Goal: Task Accomplishment & Management: Manage account settings

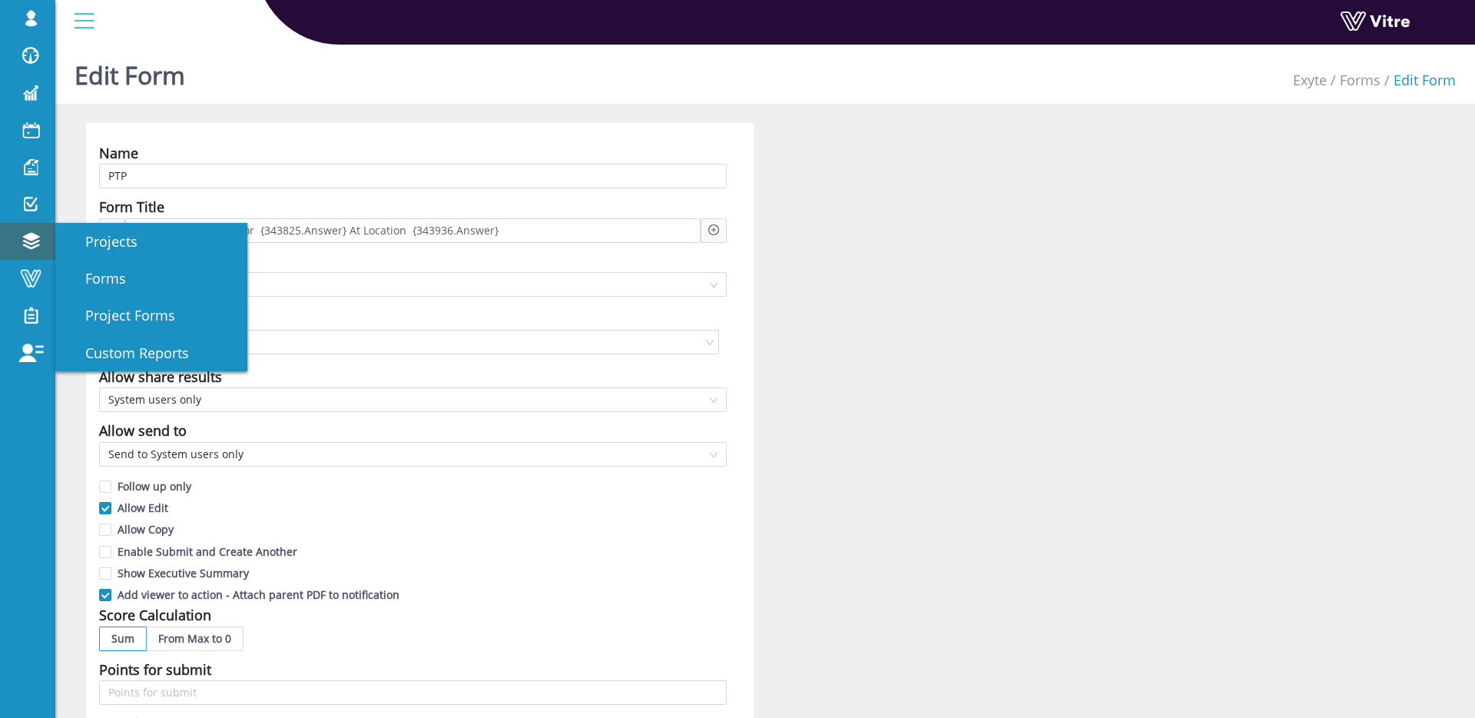
scroll to position [373, 0]
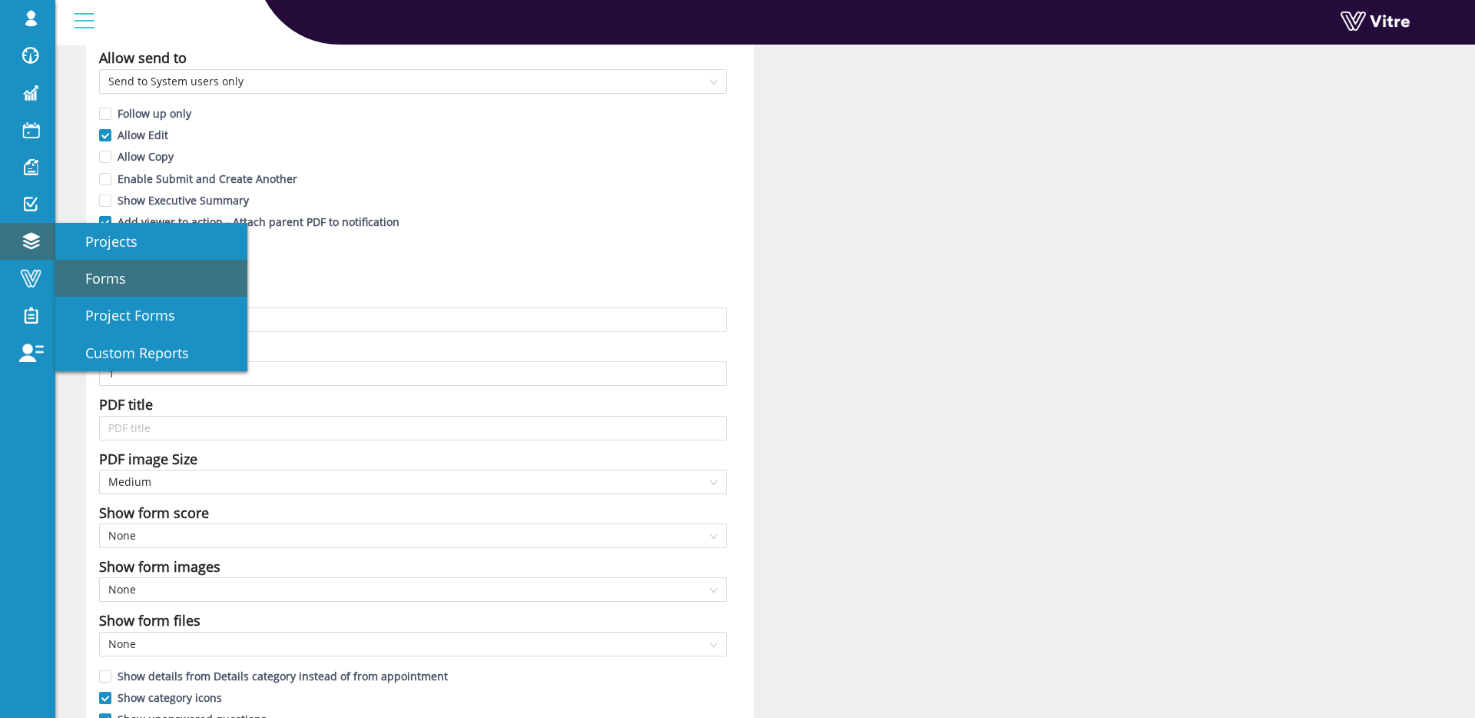
click at [139, 267] on link "Forms" at bounding box center [151, 278] width 192 height 37
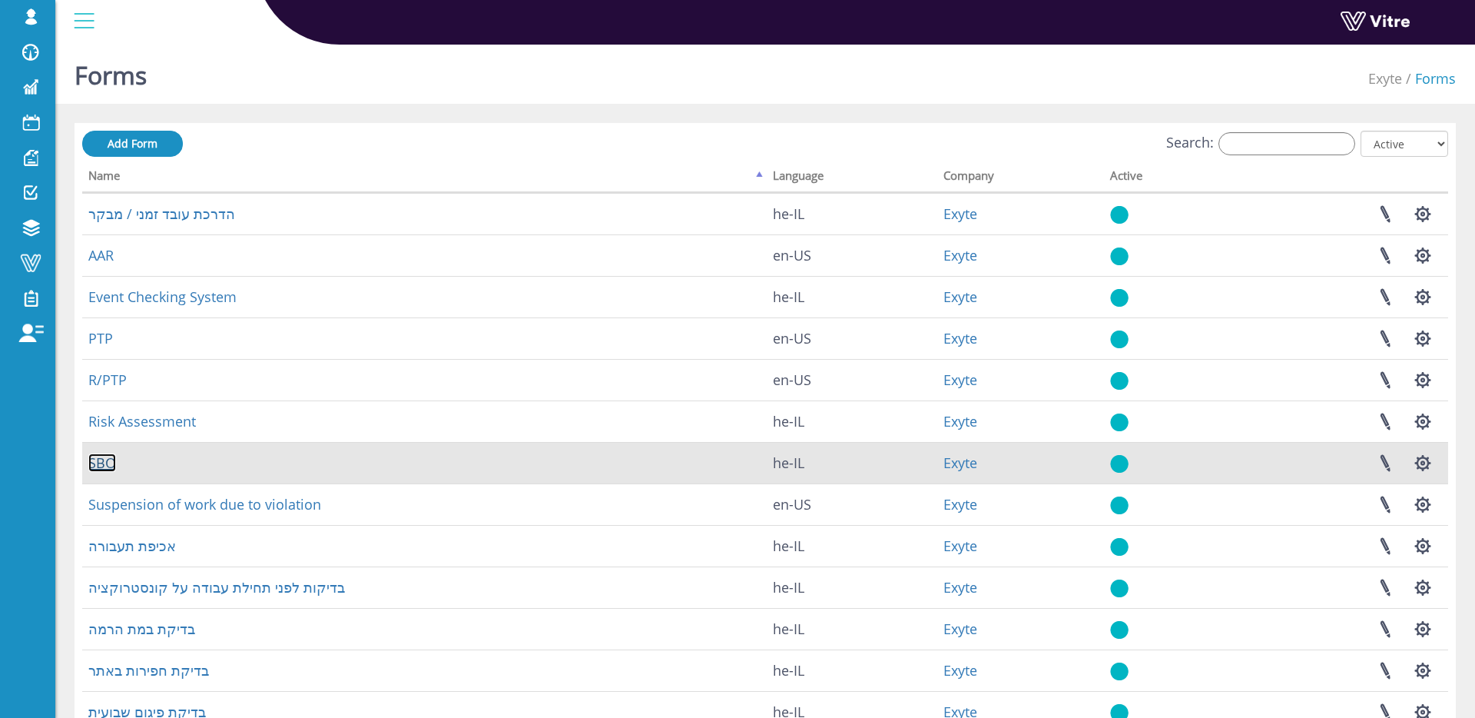
click at [108, 470] on link "SBO" at bounding box center [102, 462] width 28 height 18
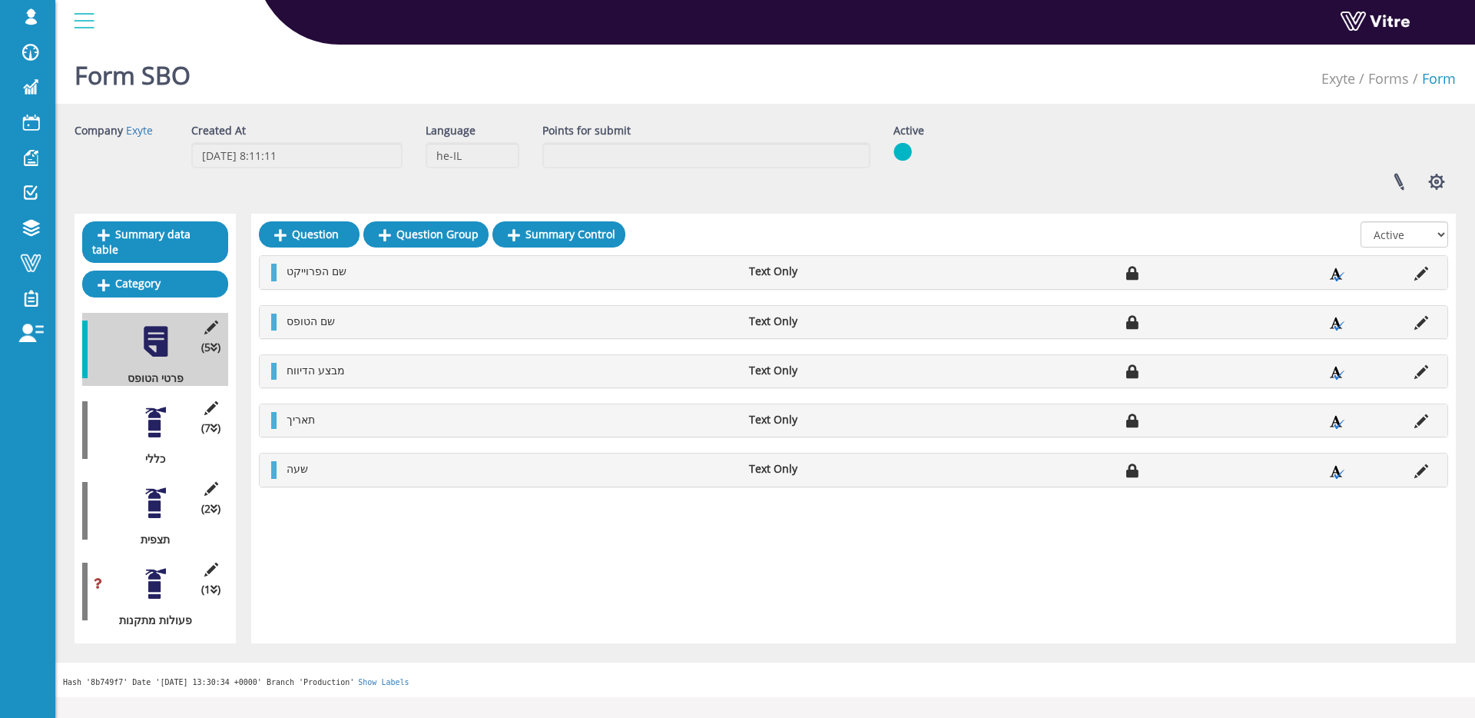
click at [143, 417] on div at bounding box center [155, 422] width 35 height 35
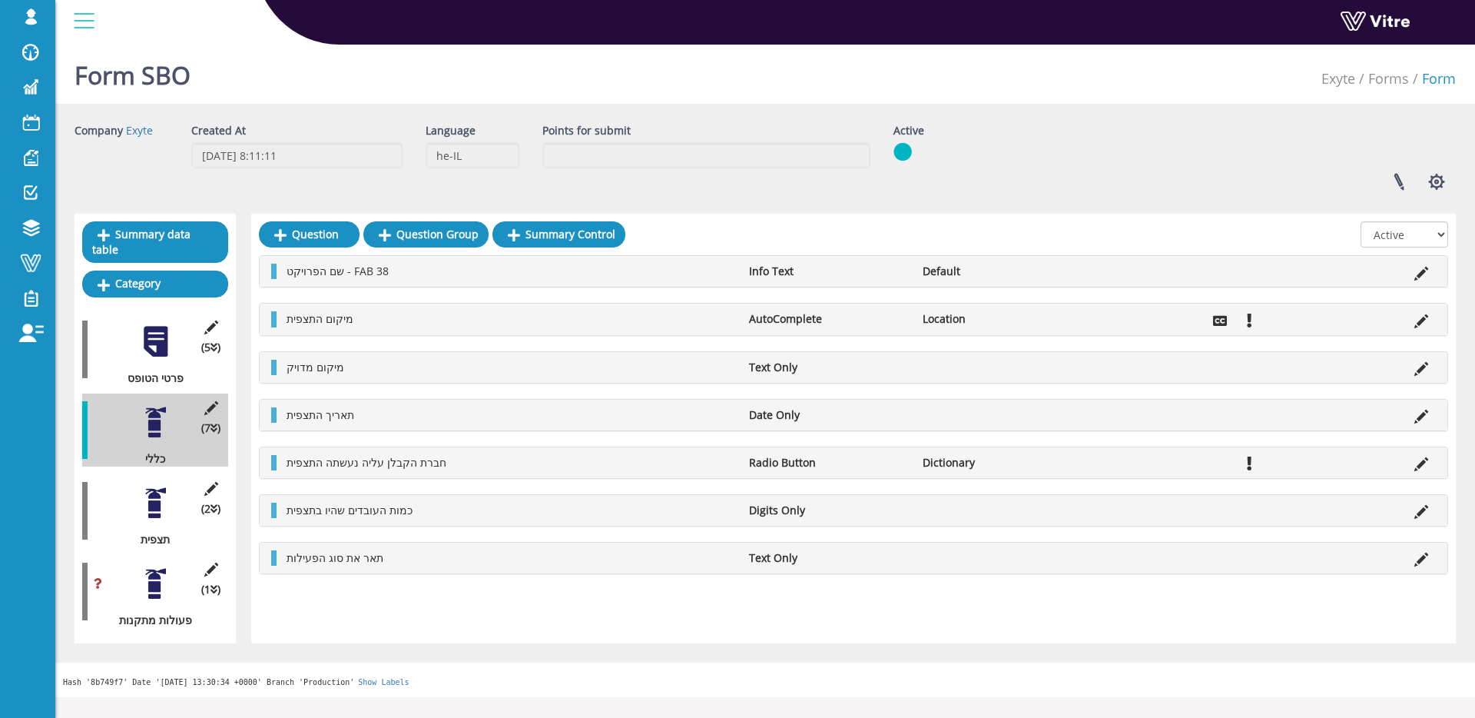
click at [161, 490] on div at bounding box center [155, 503] width 35 height 35
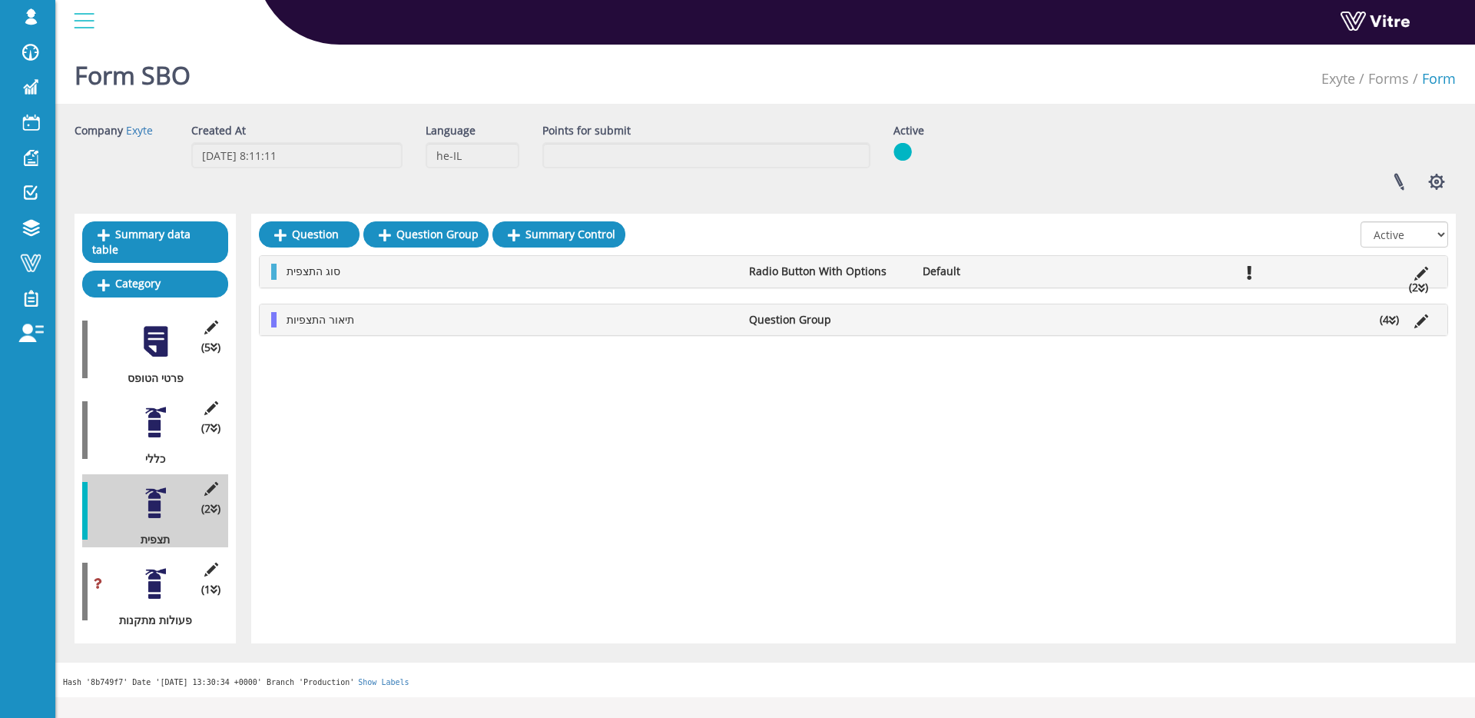
click at [372, 326] on li "תיאור התצפיות" at bounding box center [510, 319] width 463 height 15
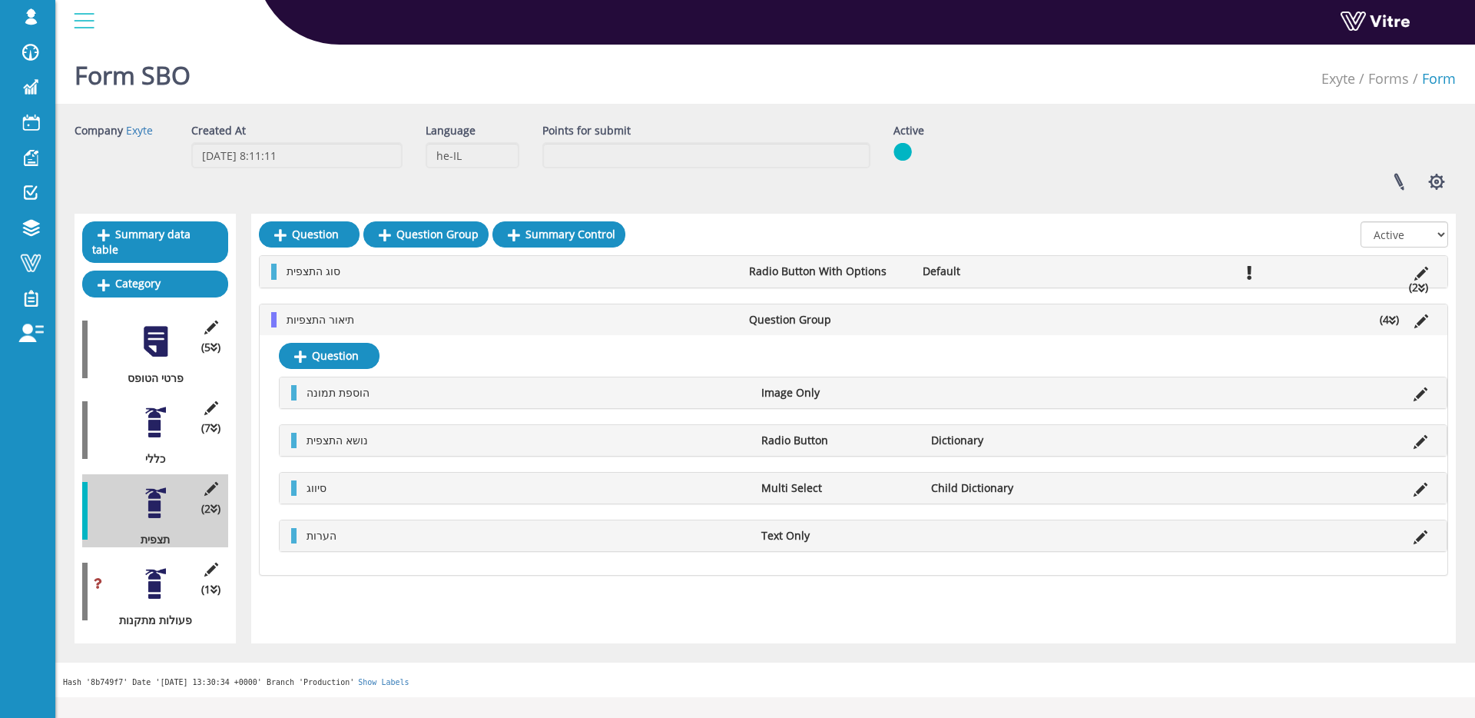
click at [146, 418] on div at bounding box center [155, 422] width 35 height 35
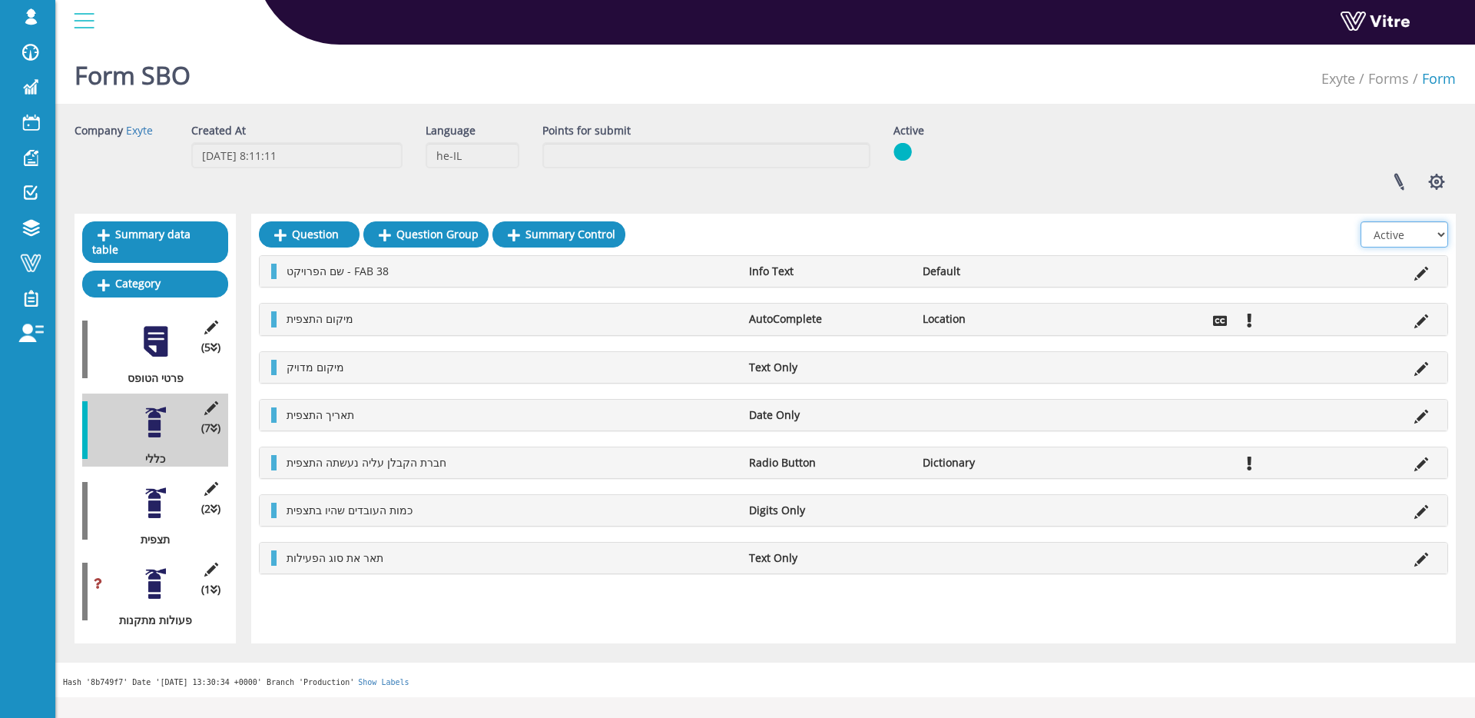
click at [1403, 230] on select "All Active Not Active" at bounding box center [1405, 234] width 88 height 26
click at [1362, 221] on select "All Active Not Active" at bounding box center [1405, 234] width 88 height 26
click at [1402, 238] on select "All Active Not Active" at bounding box center [1405, 234] width 88 height 26
select select "1"
click at [1362, 221] on select "All Active Not Active" at bounding box center [1405, 234] width 88 height 26
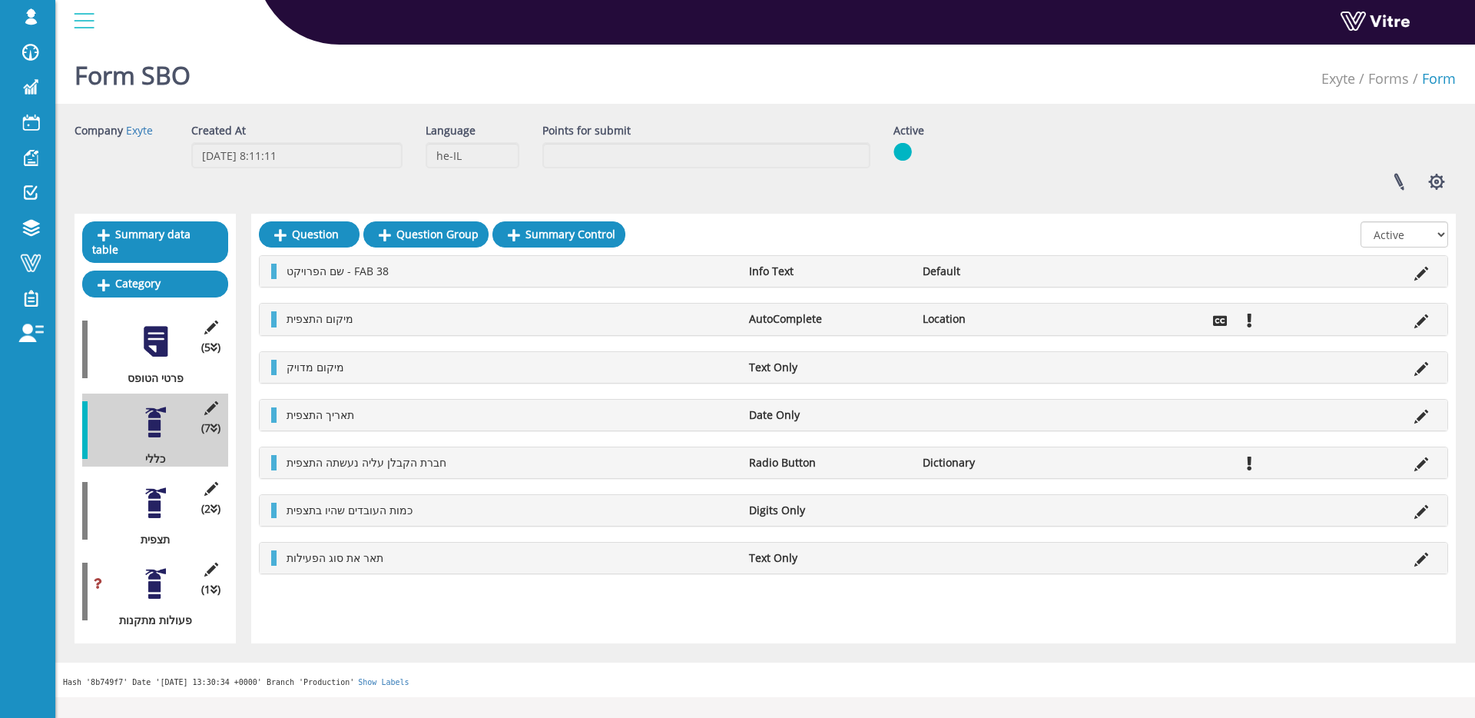
click at [162, 509] on div at bounding box center [155, 503] width 35 height 35
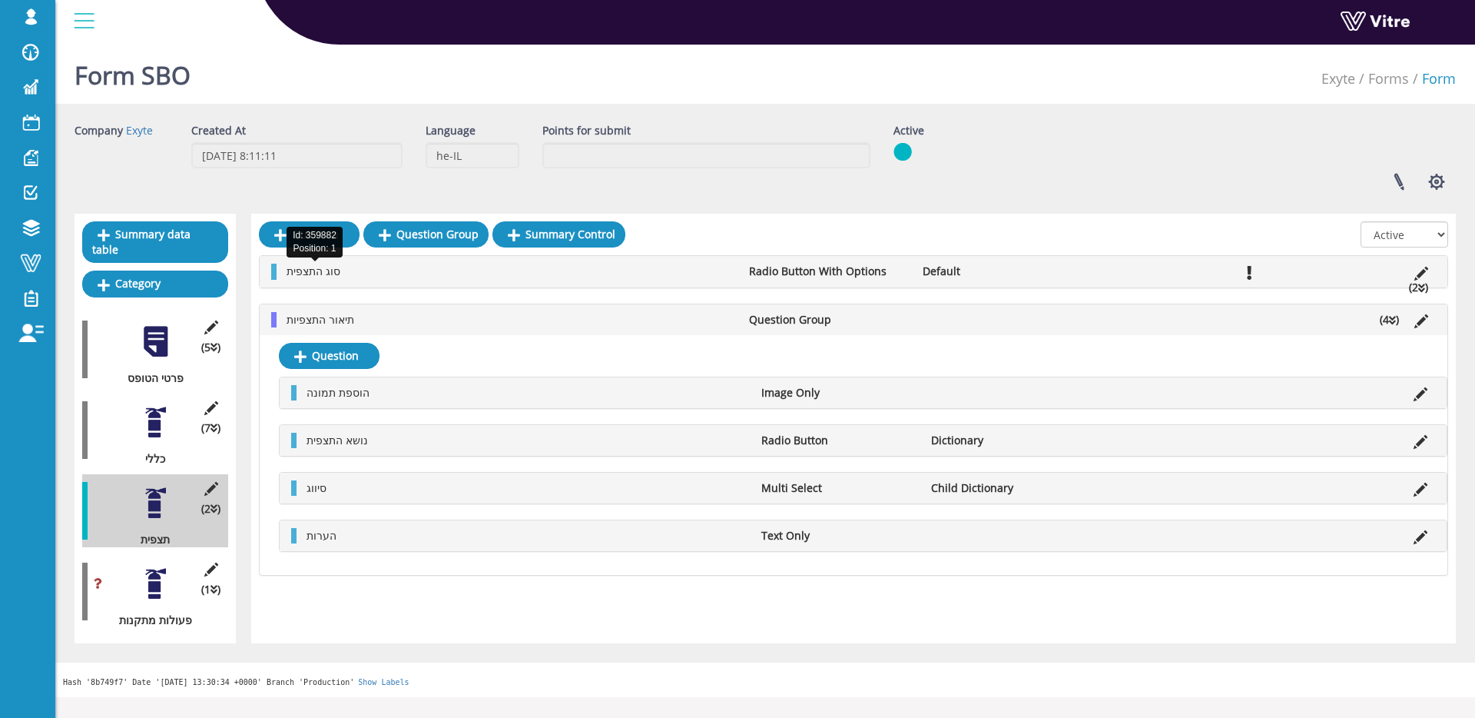
click at [334, 270] on span "סוג התצפית" at bounding box center [314, 271] width 54 height 15
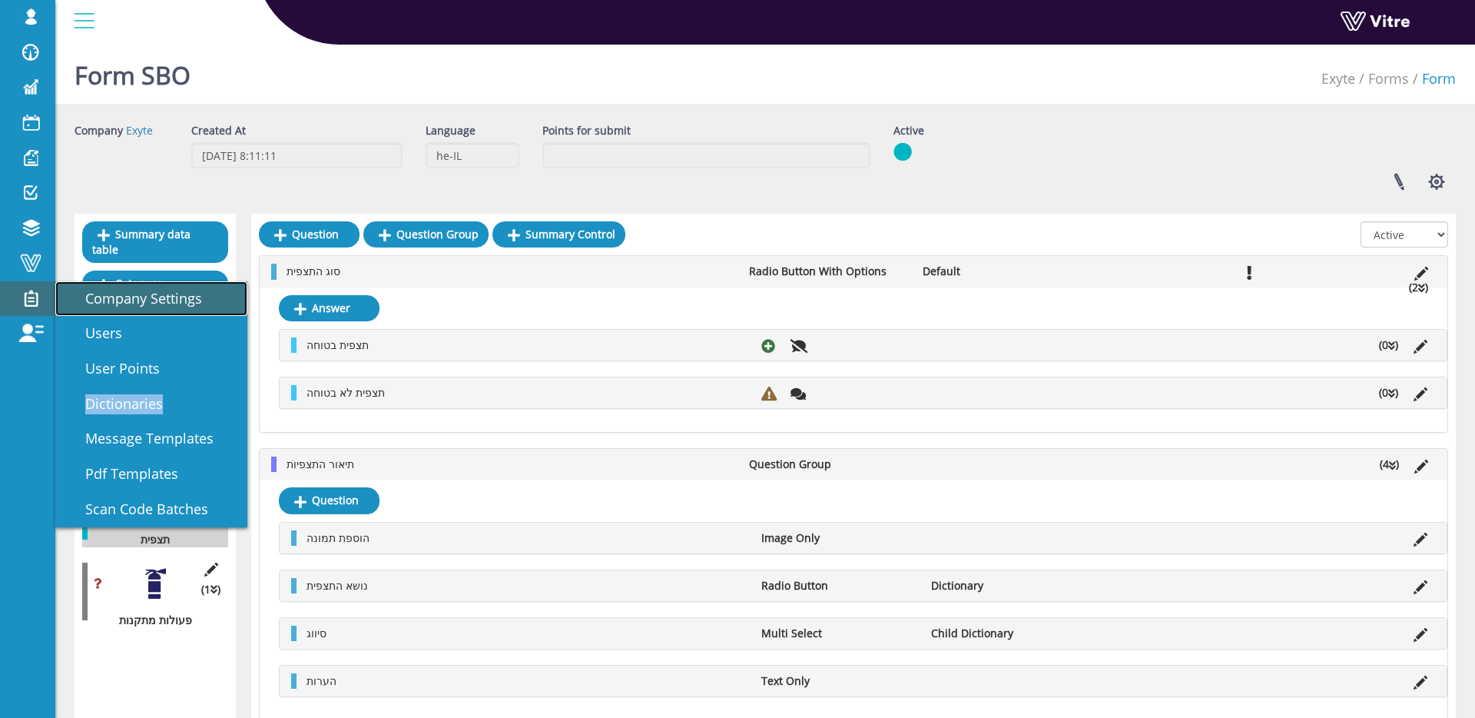
click at [134, 306] on span "Company Settings" at bounding box center [134, 298] width 135 height 18
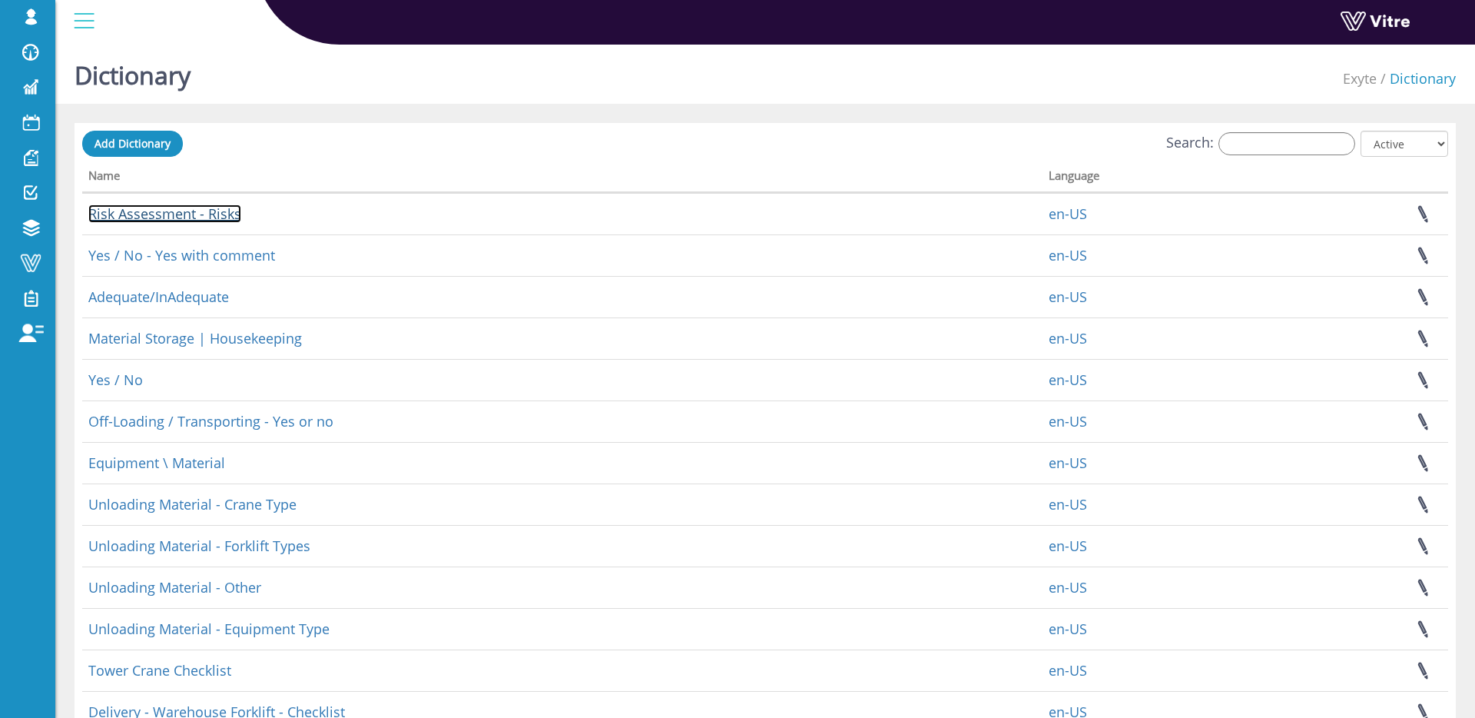
drag, startPoint x: 193, startPoint y: 208, endPoint x: 211, endPoint y: 164, distance: 47.2
click at [193, 208] on link "Risk Assessment - Risks" at bounding box center [164, 213] width 153 height 18
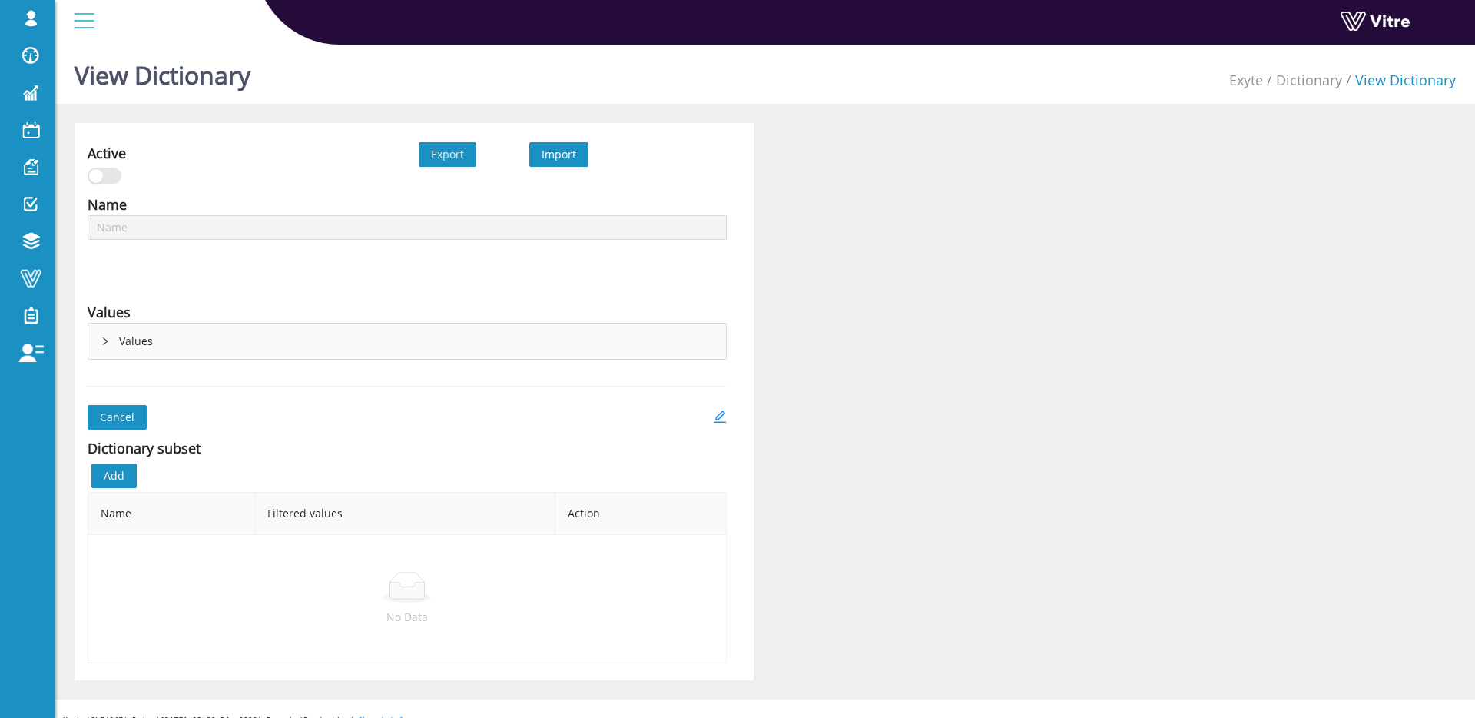
type input "Risk Assessment - Risks"
type input "Subcontractors List 20.04.25"
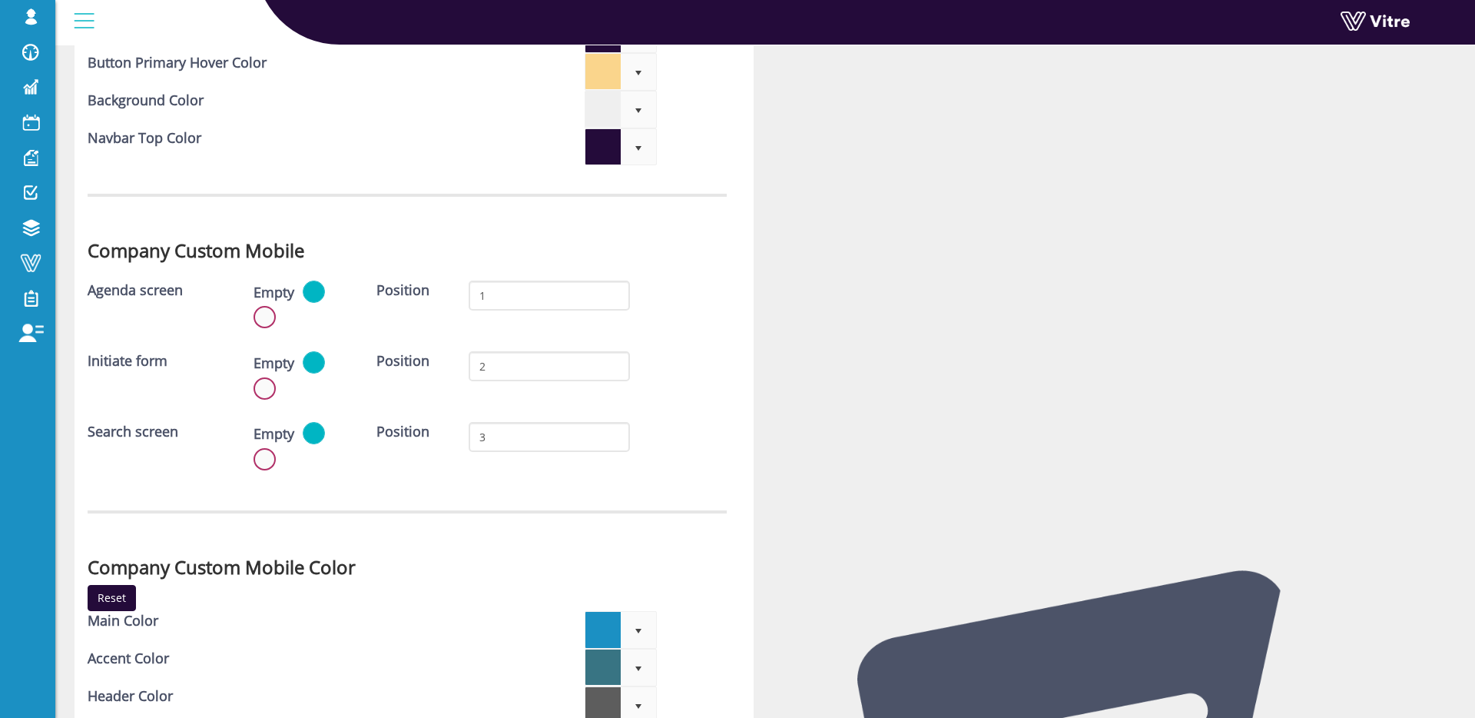
scroll to position [4340, 0]
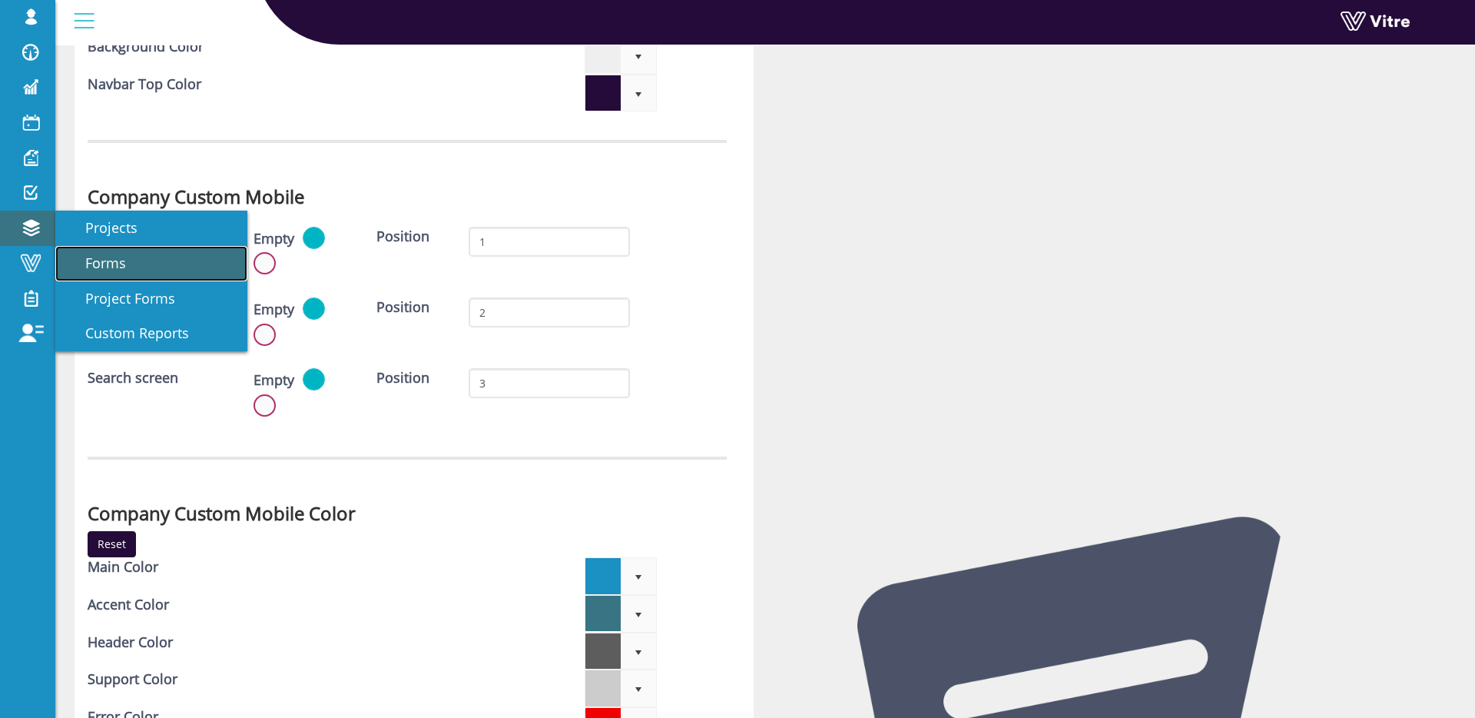
click at [102, 255] on span "Forms" at bounding box center [96, 263] width 59 height 18
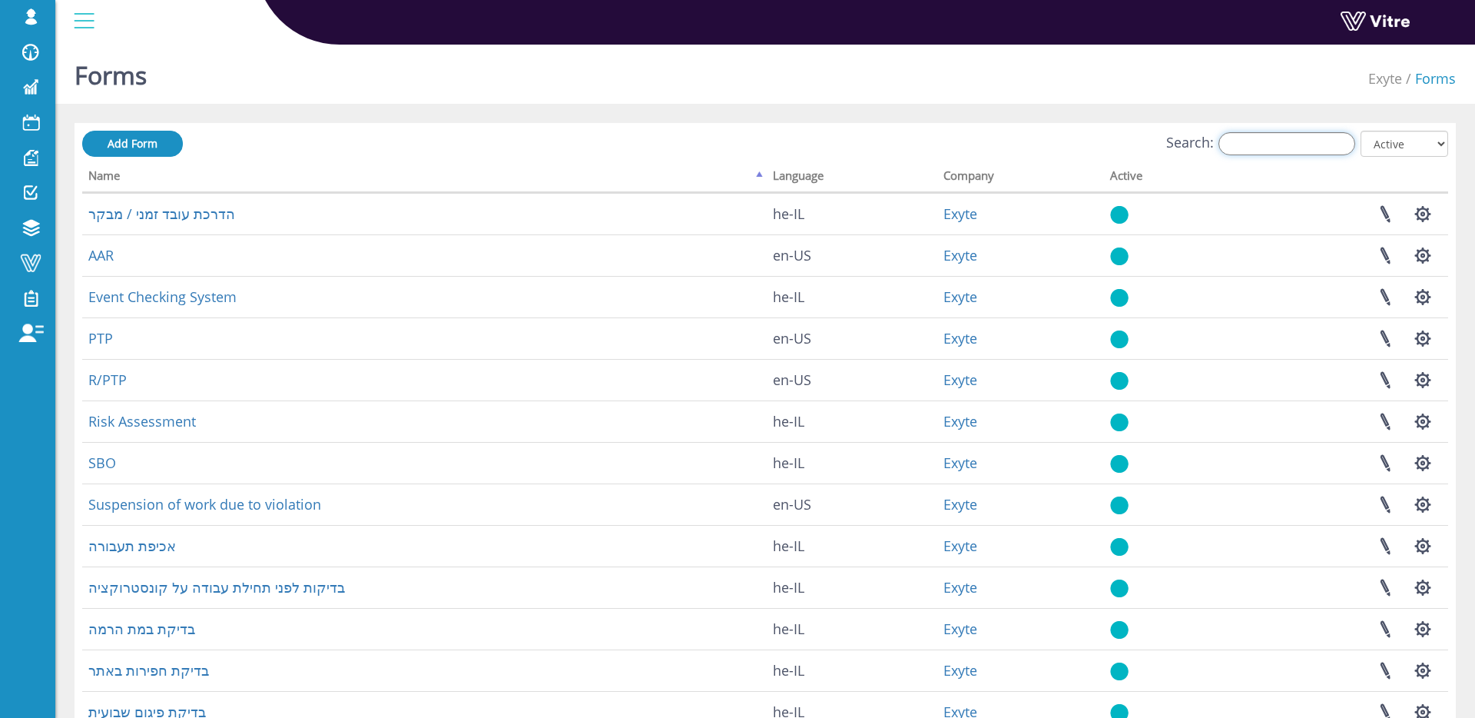
click at [1305, 141] on input "Search:" at bounding box center [1287, 143] width 137 height 23
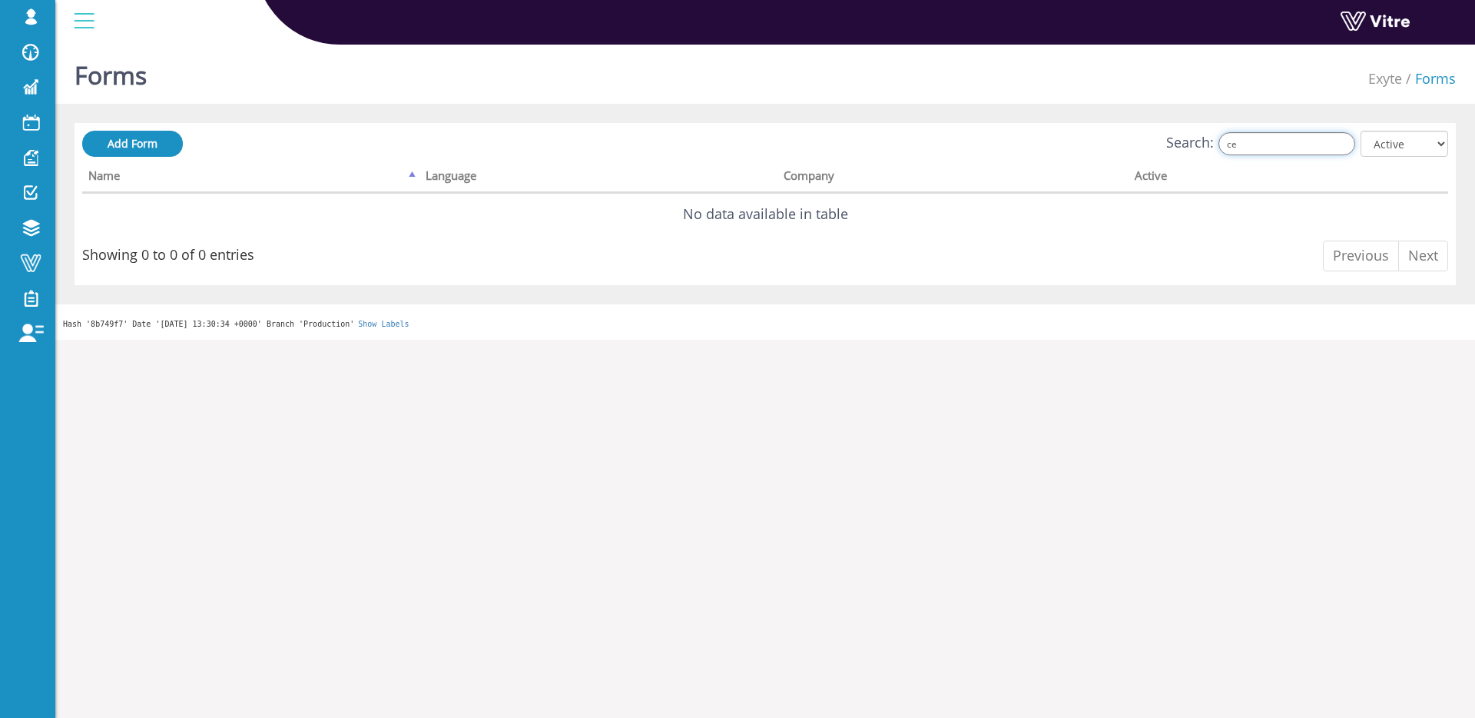
type input "c"
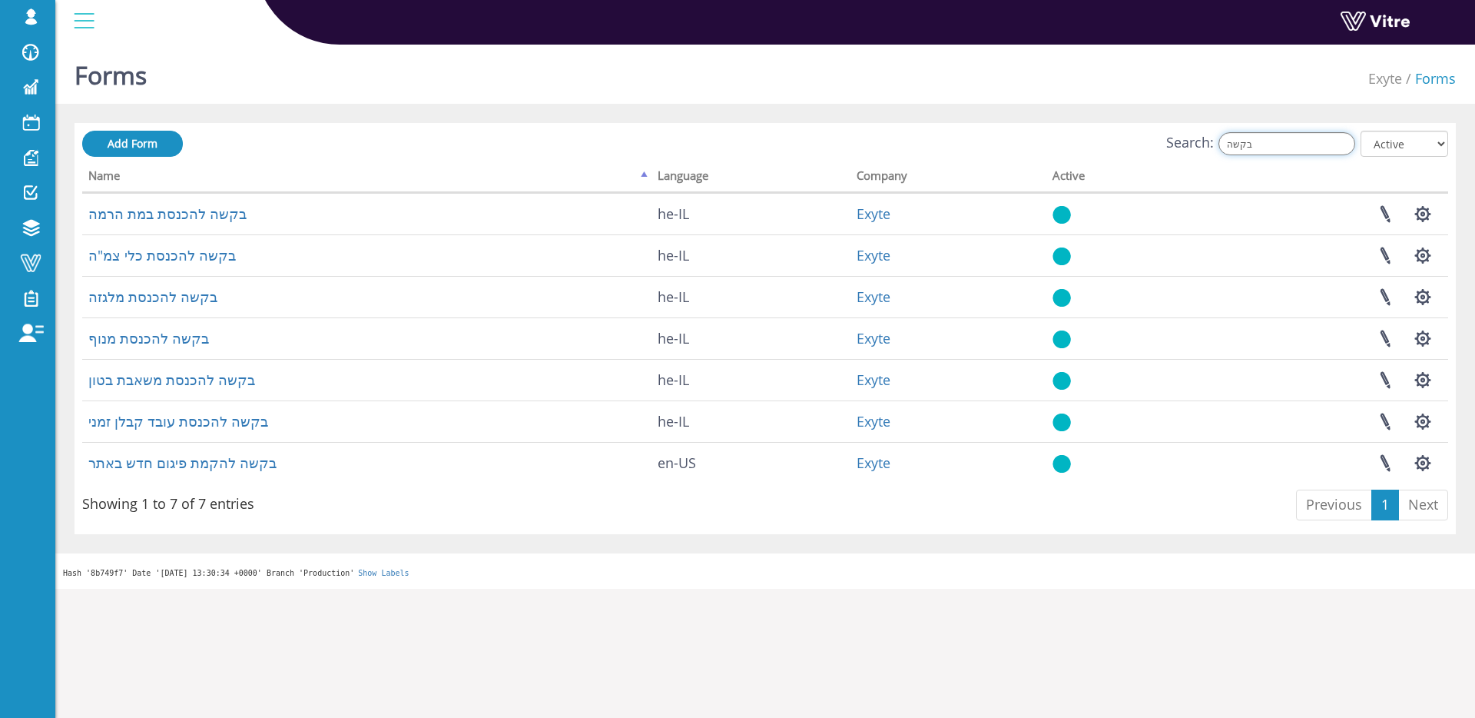
click at [1328, 149] on input "בקשה" at bounding box center [1287, 143] width 137 height 23
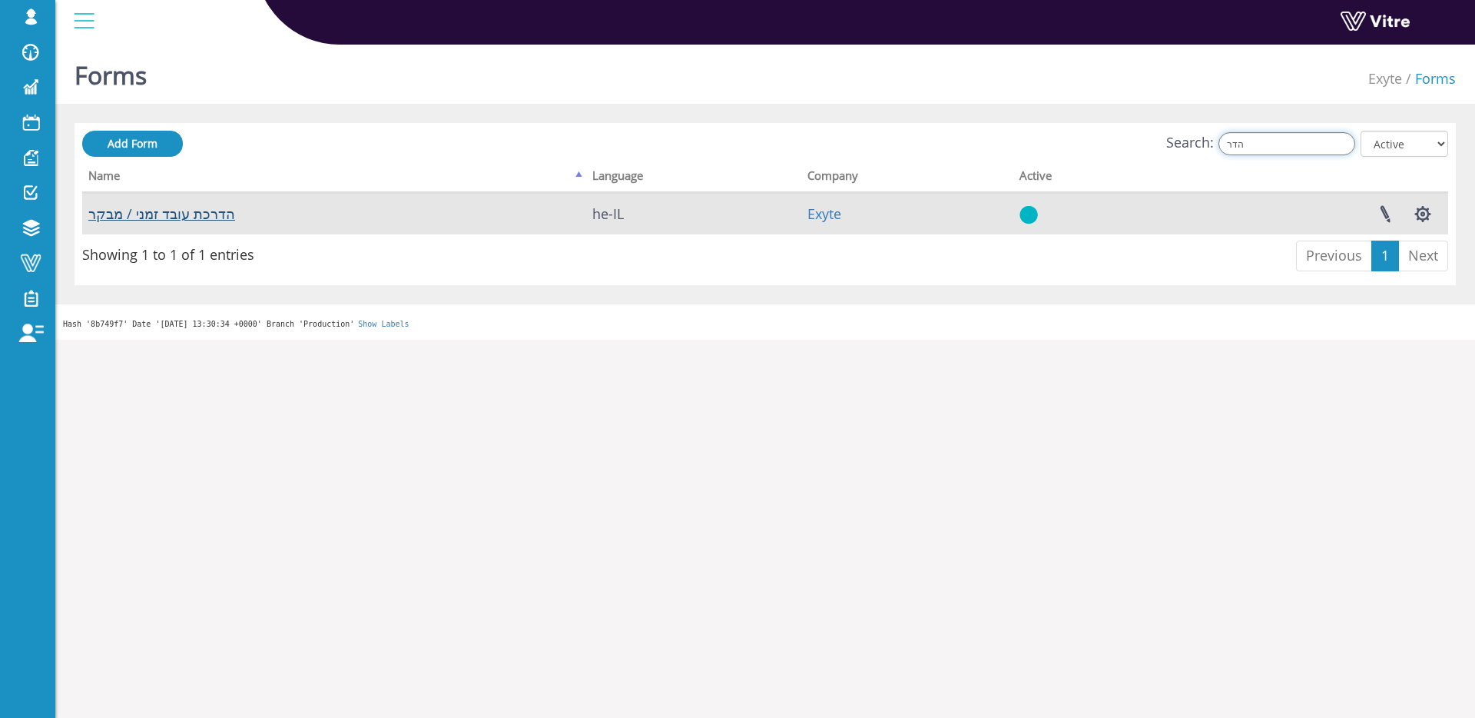
type input "הדר"
click at [221, 217] on link "הדרכת עובד זמני / מבקר" at bounding box center [161, 213] width 147 height 18
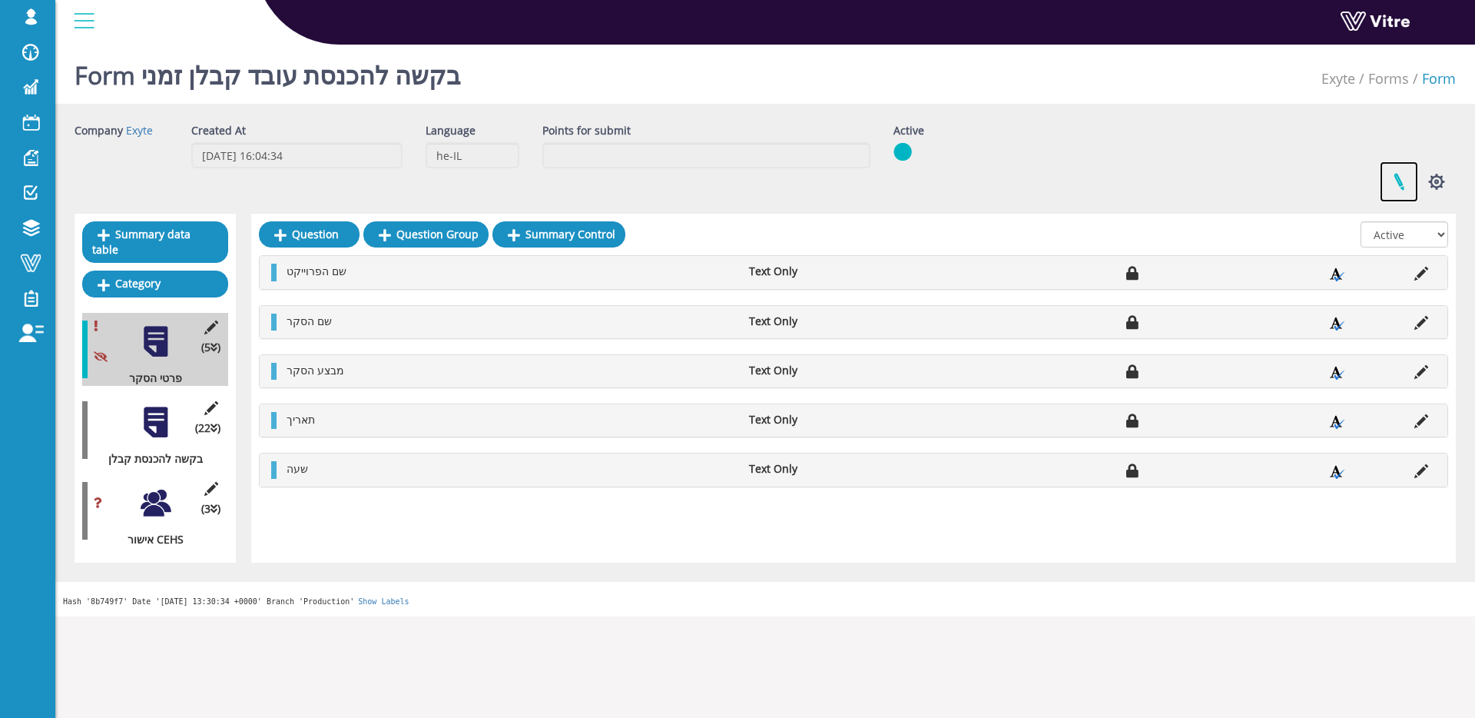
click at [1413, 184] on link at bounding box center [1399, 181] width 38 height 41
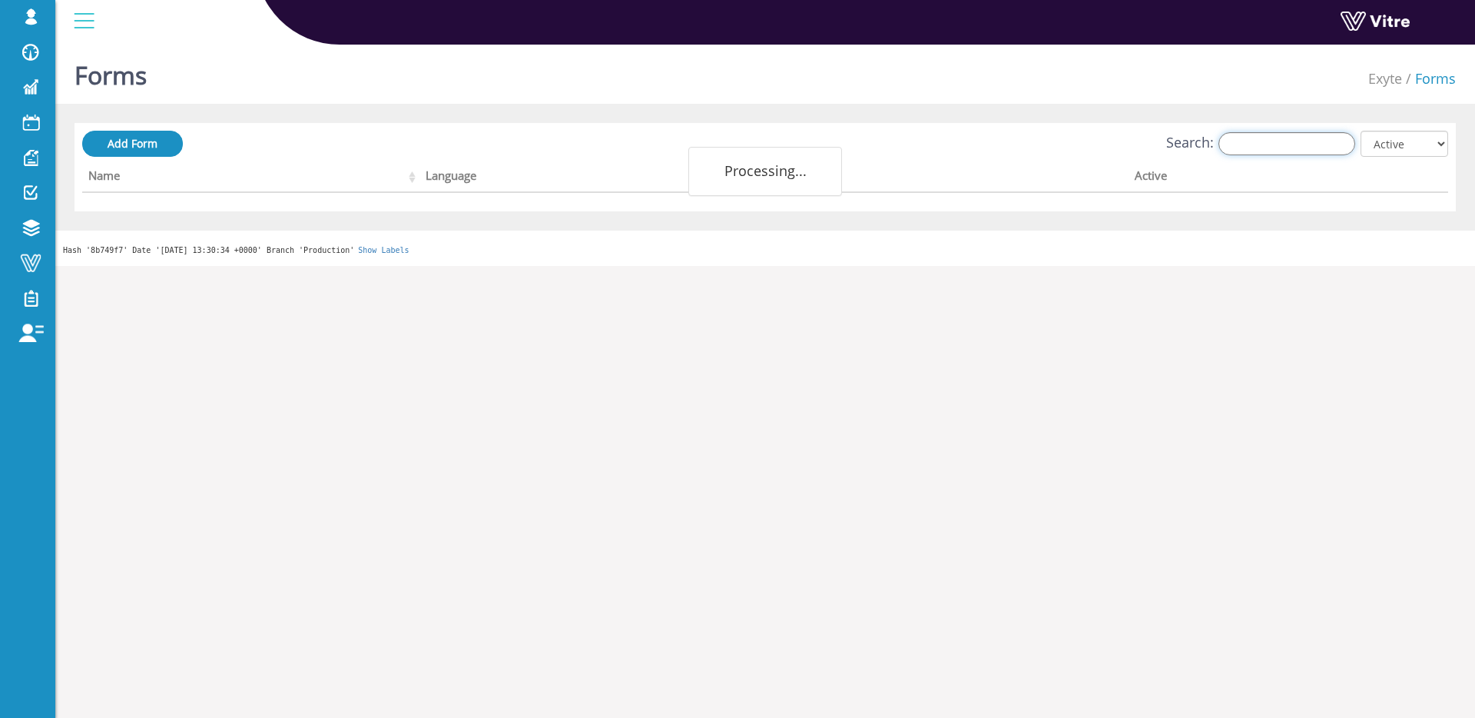
click at [1289, 150] on input "Search:" at bounding box center [1287, 143] width 137 height 23
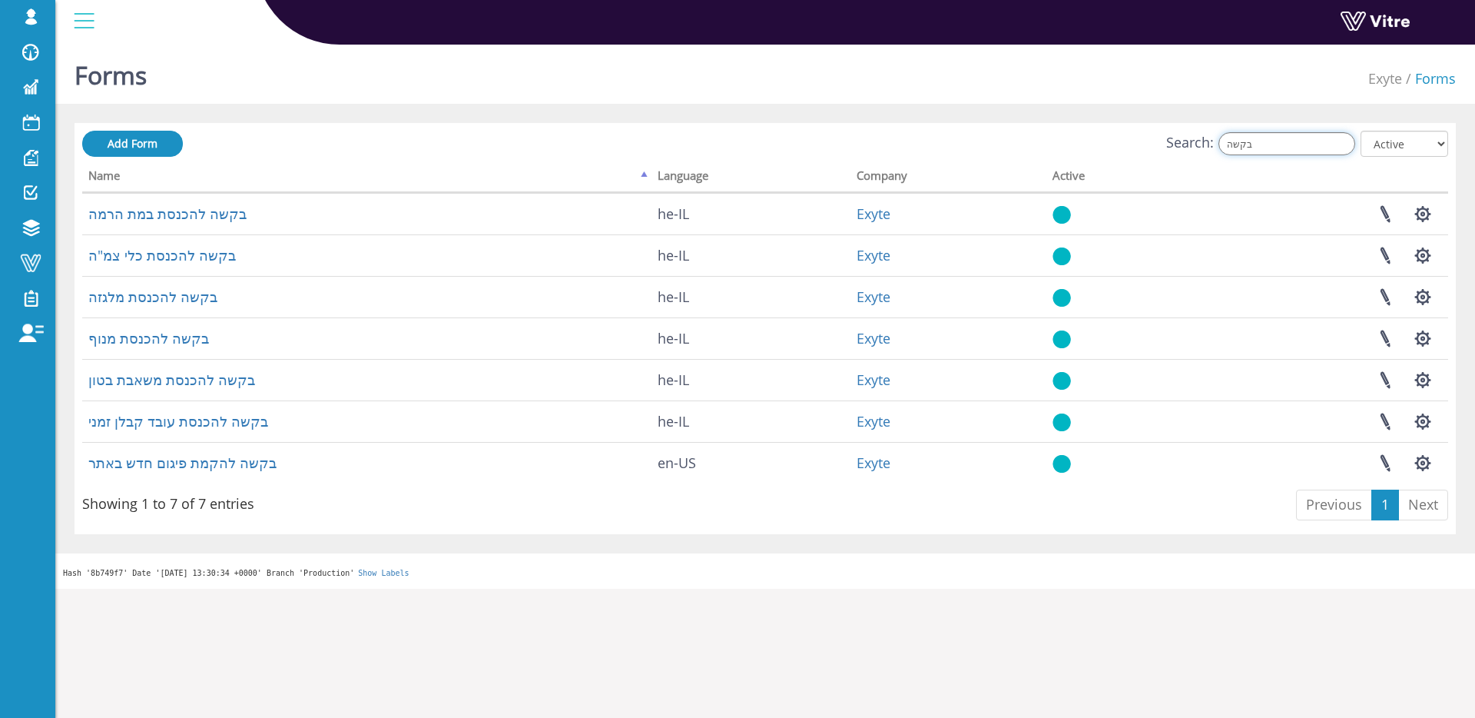
click at [1303, 146] on input "בקשה" at bounding box center [1287, 143] width 137 height 23
click at [1302, 146] on input "בקשה" at bounding box center [1287, 143] width 137 height 23
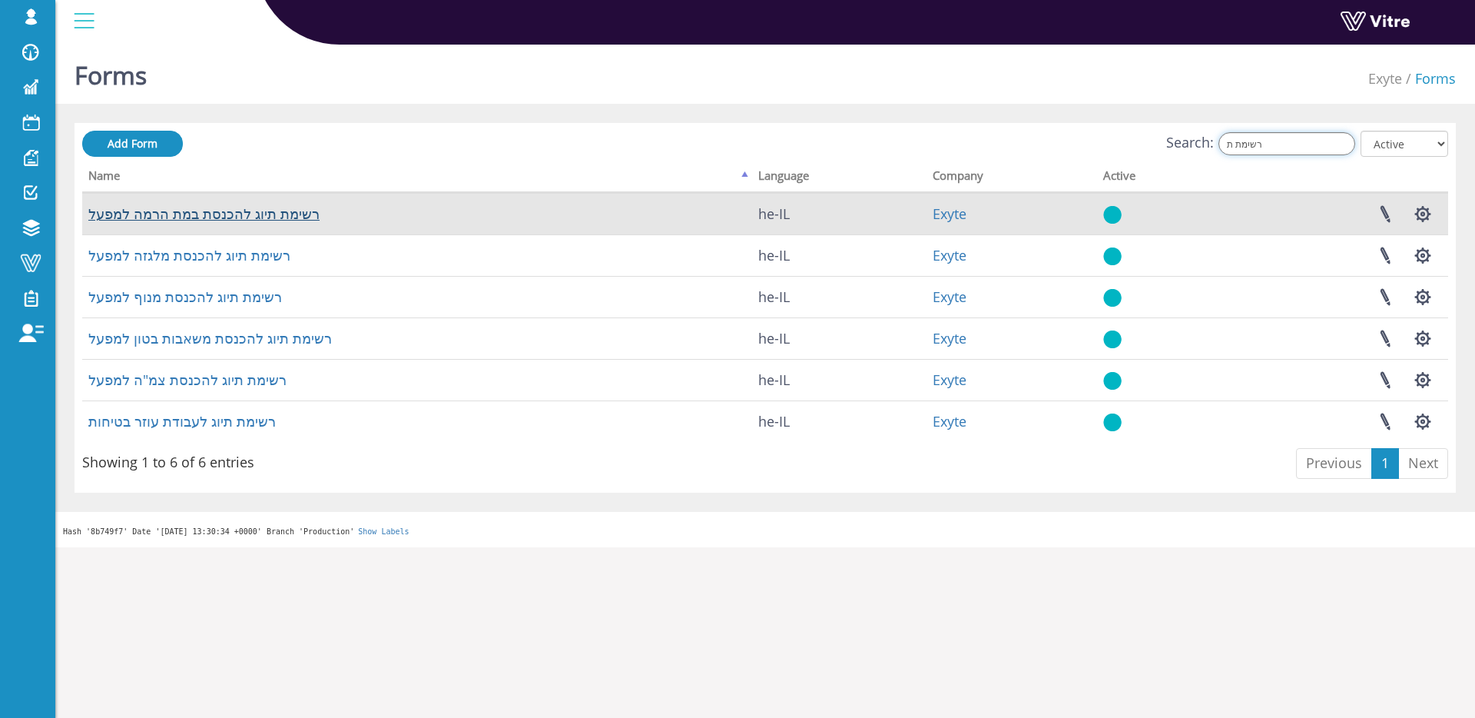
type input "רשימת ת"
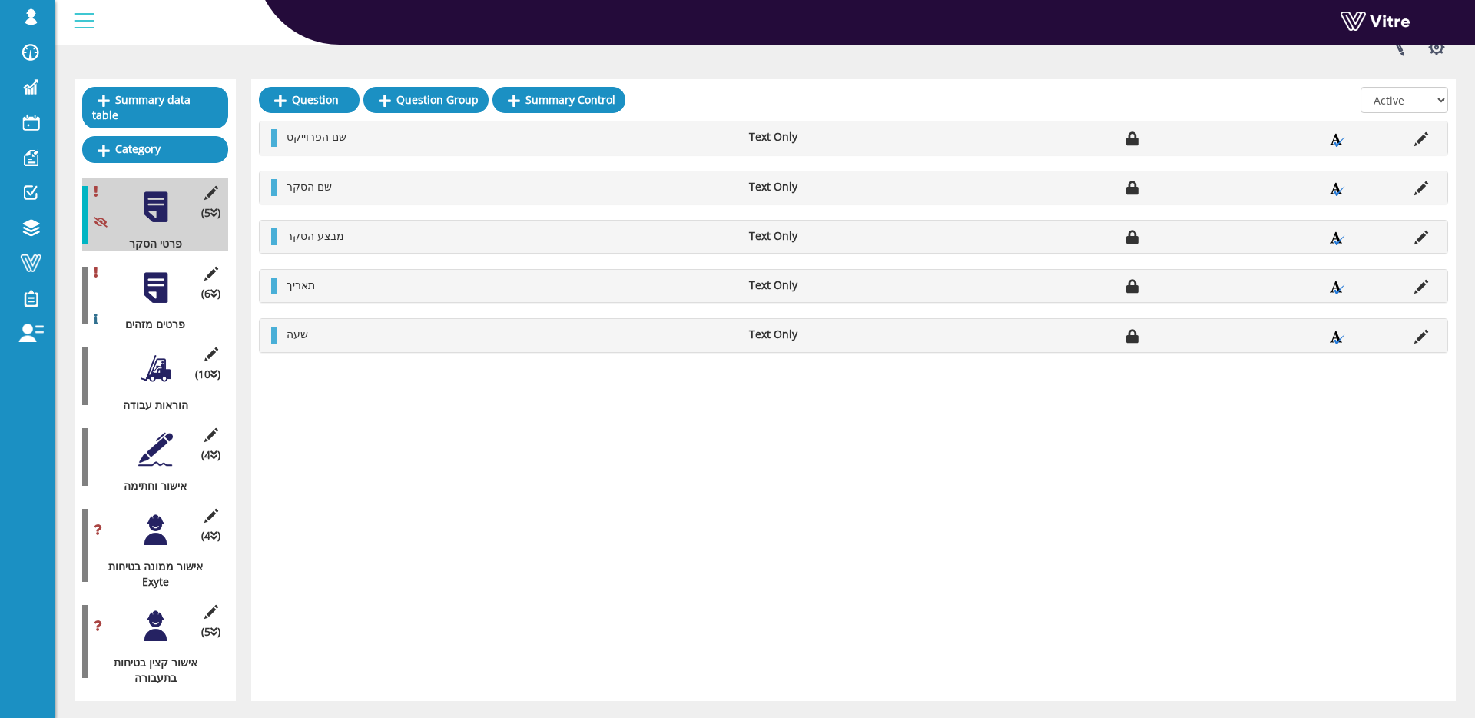
scroll to position [143, 0]
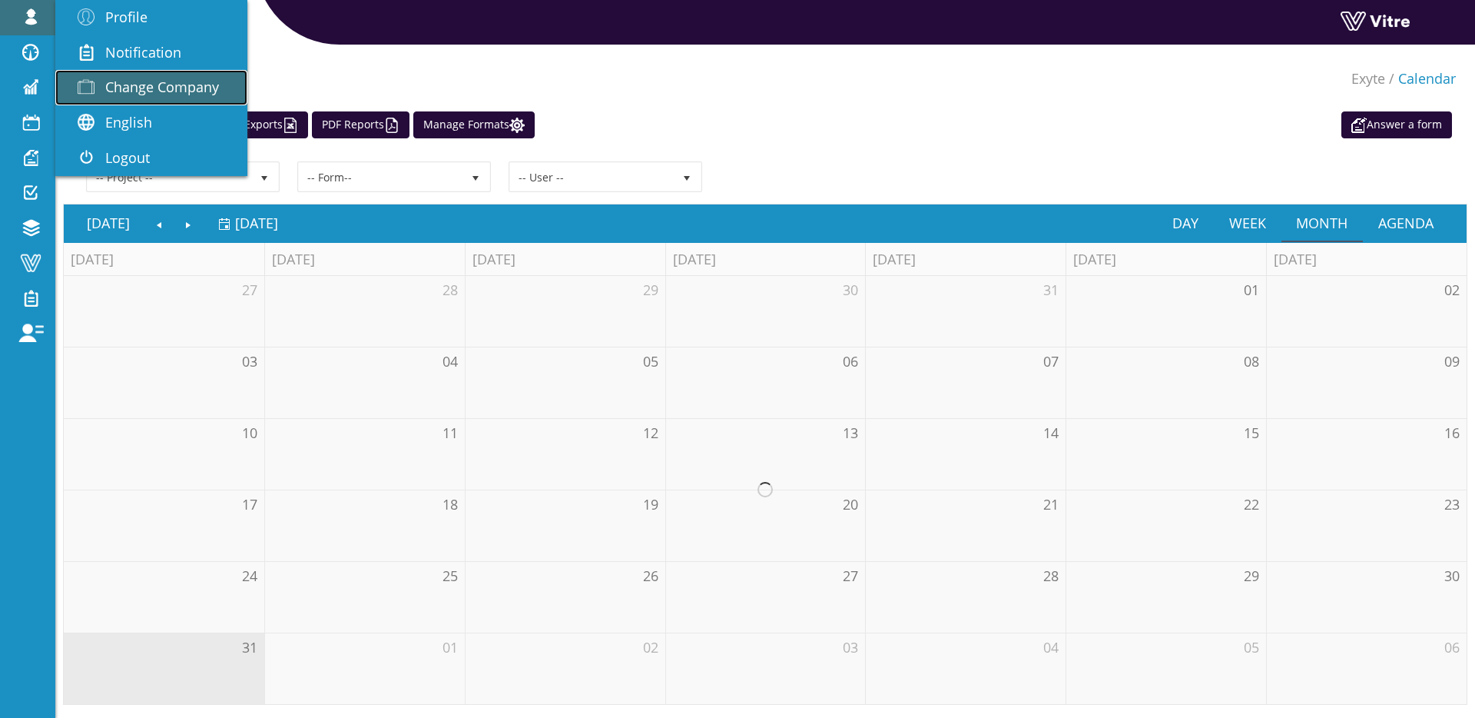
click at [154, 93] on span "Change Company" at bounding box center [162, 87] width 114 height 18
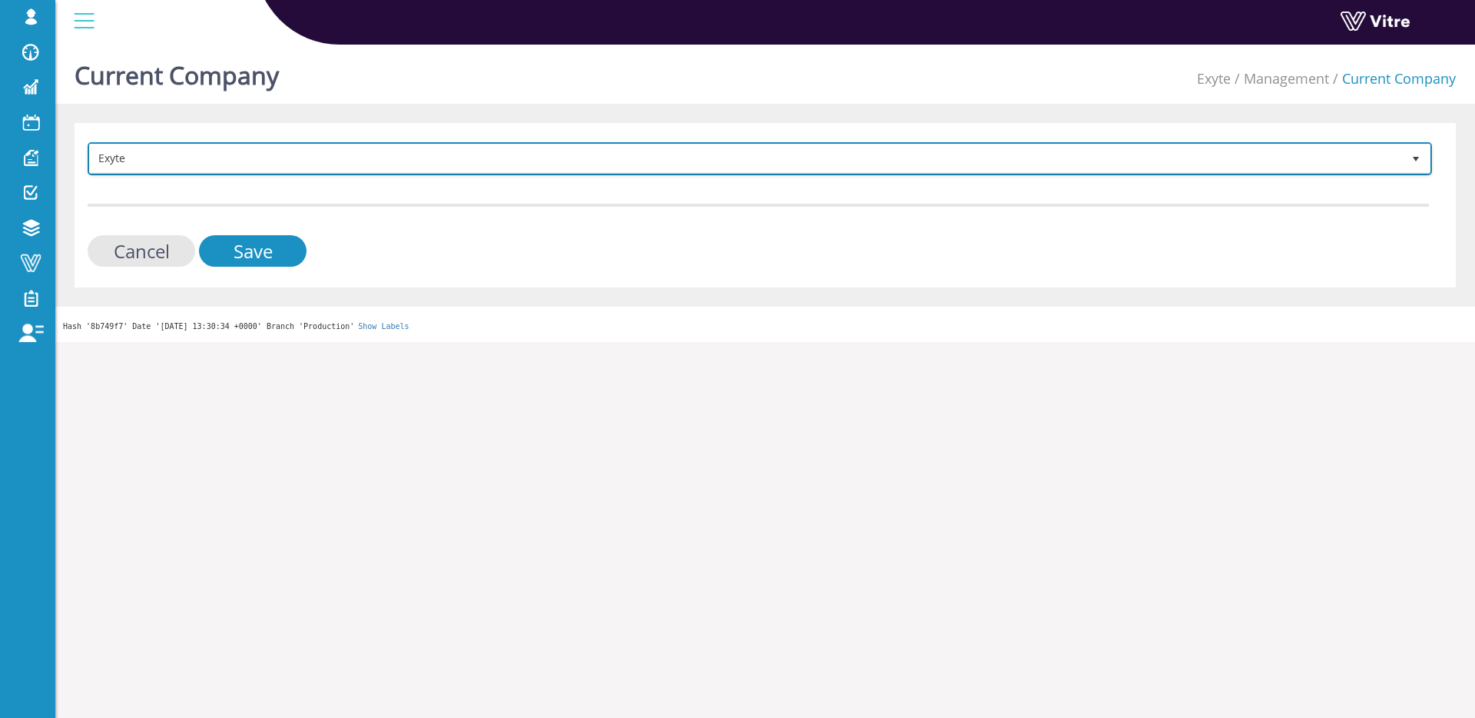
click at [167, 159] on span "Exyte" at bounding box center [746, 158] width 1312 height 28
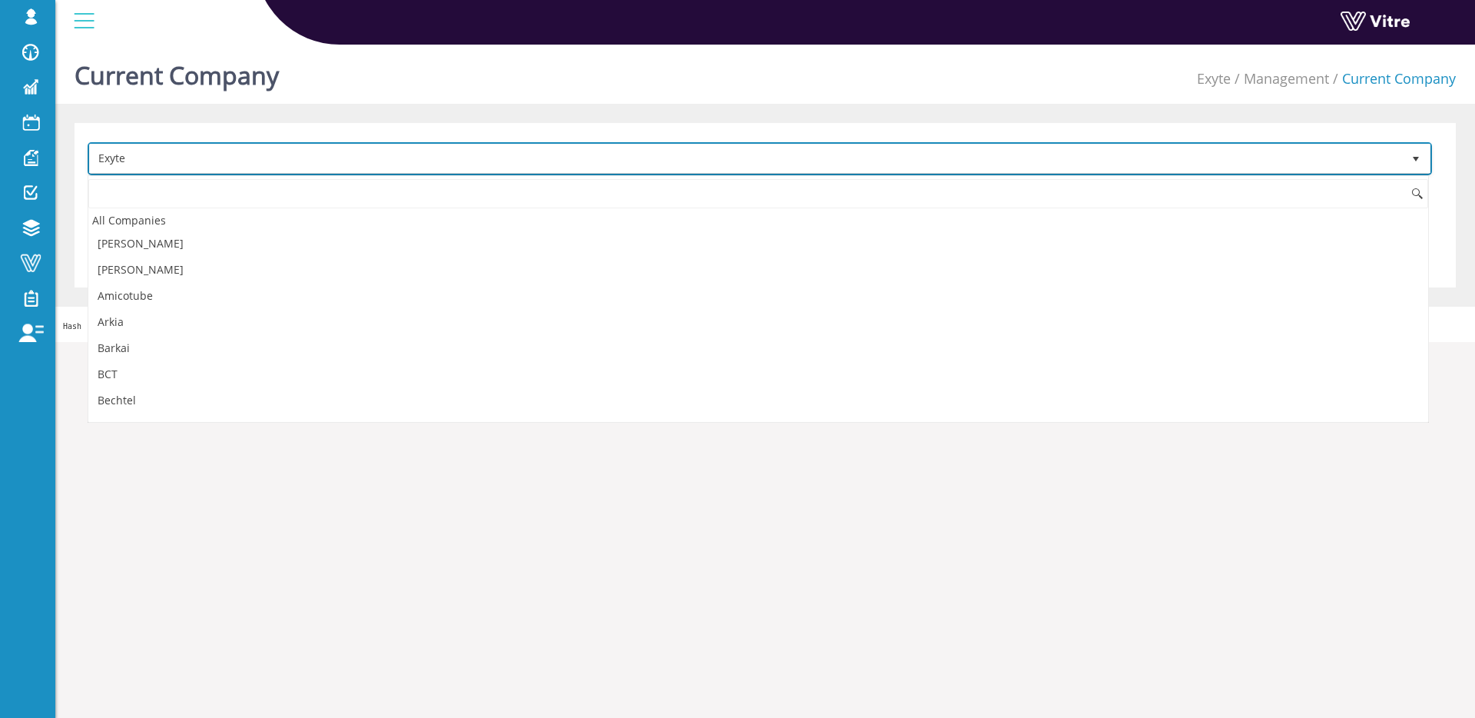
scroll to position [387, 0]
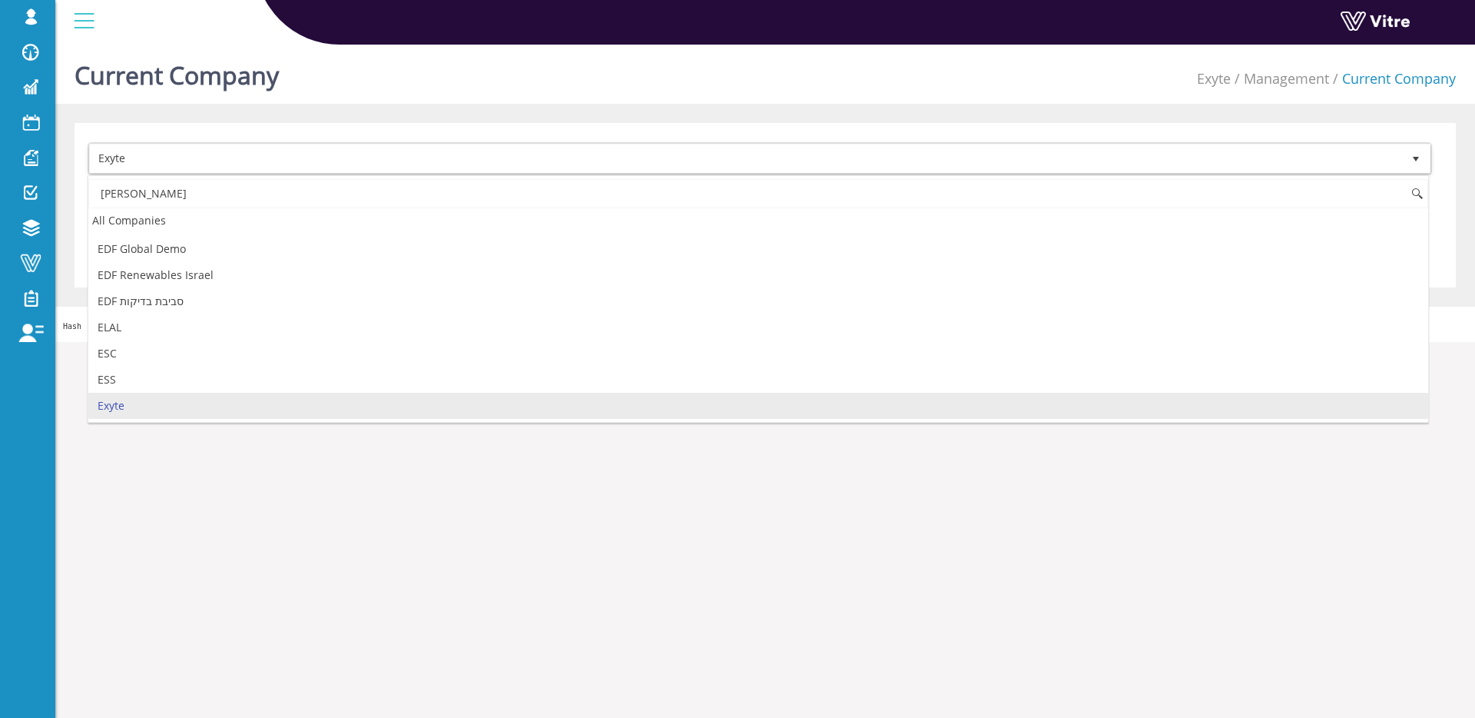
type input "י"
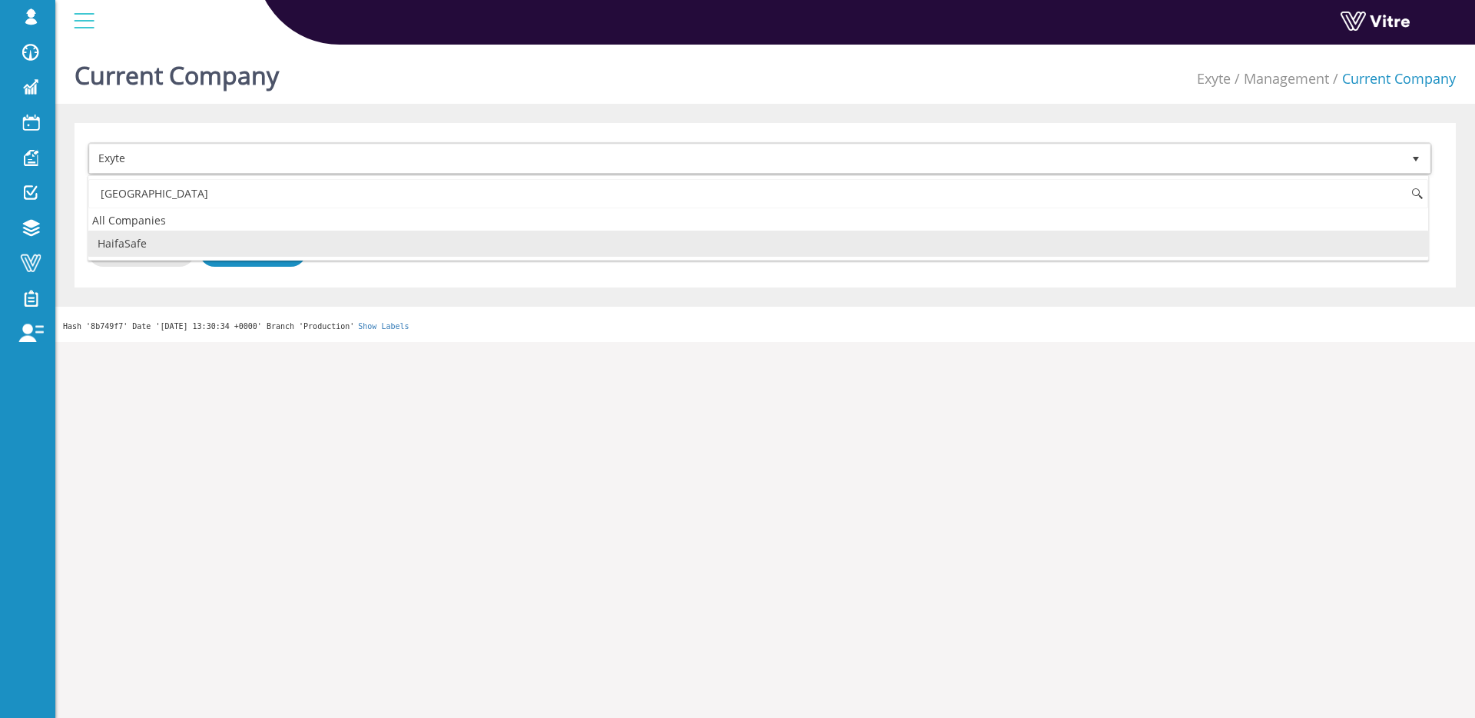
click at [147, 250] on li "HaifaSafe" at bounding box center [758, 244] width 1340 height 26
type input "haifa"
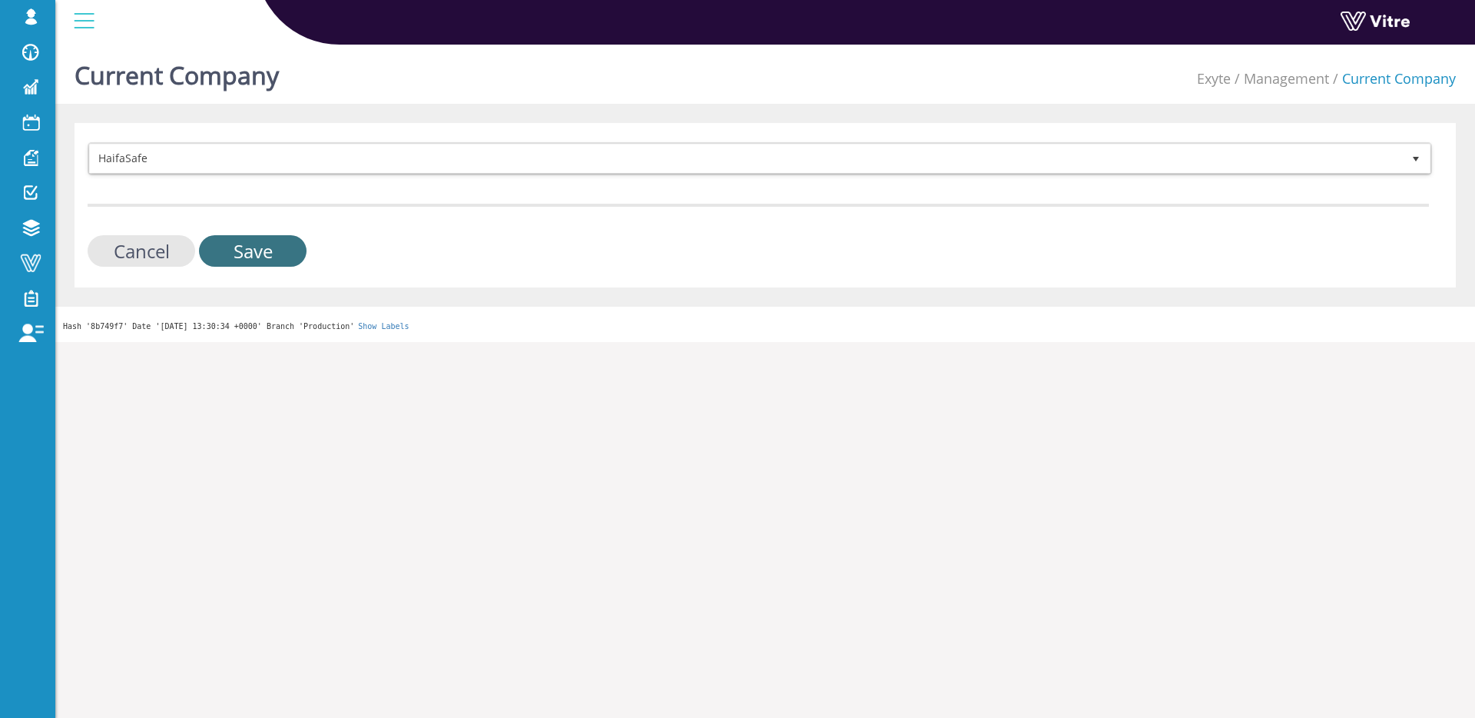
click at [210, 246] on input "Save" at bounding box center [253, 251] width 108 height 32
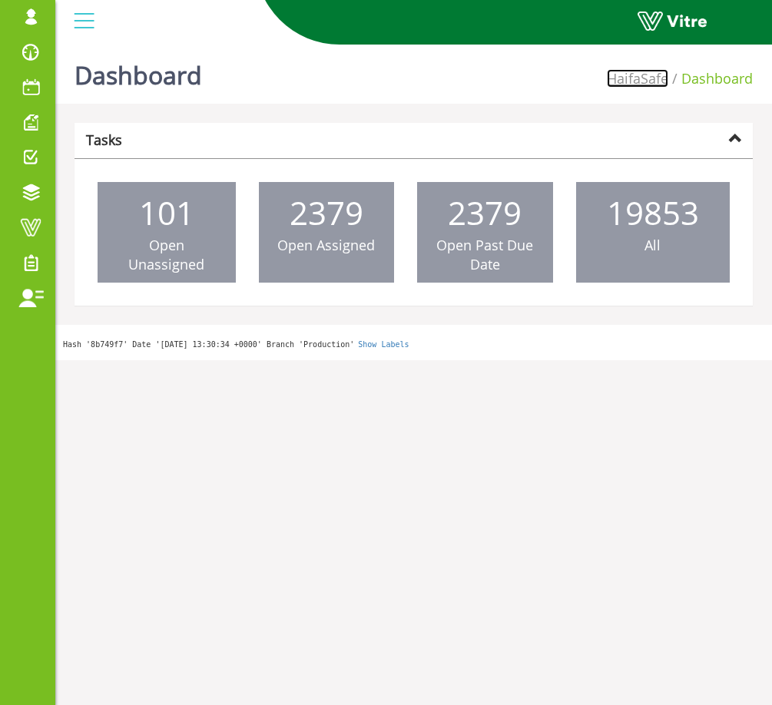
click at [632, 78] on link "HaifaSafe" at bounding box center [637, 78] width 61 height 18
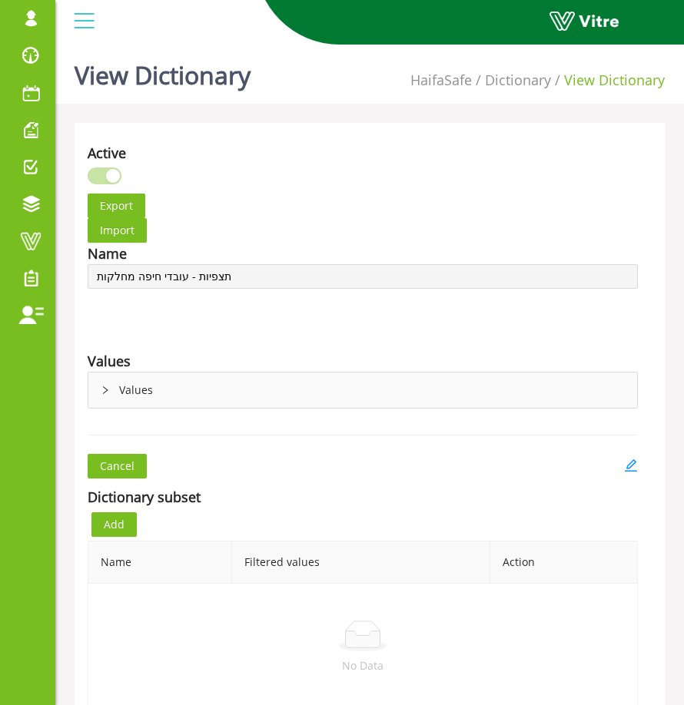
click at [443, 228] on div "Import" at bounding box center [362, 230] width 573 height 25
click at [154, 403] on div "Values" at bounding box center [362, 390] width 549 height 35
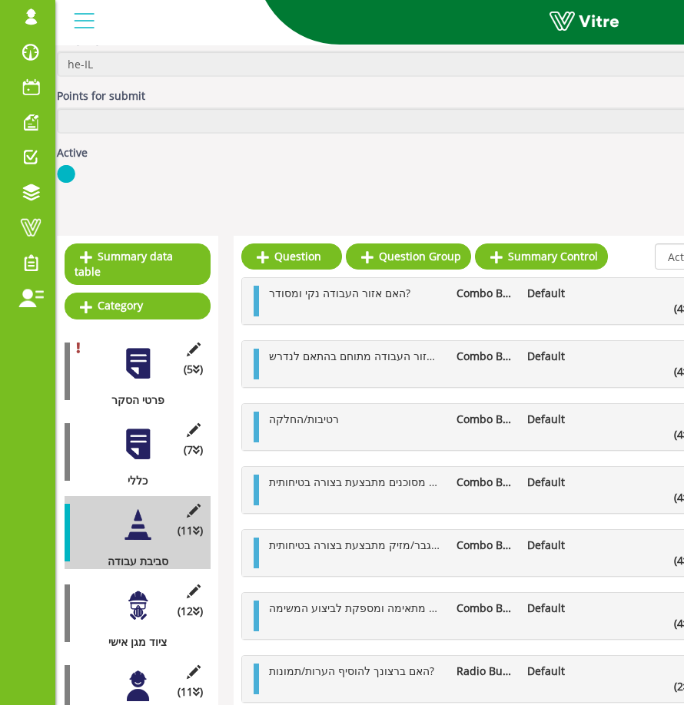
scroll to position [168, 18]
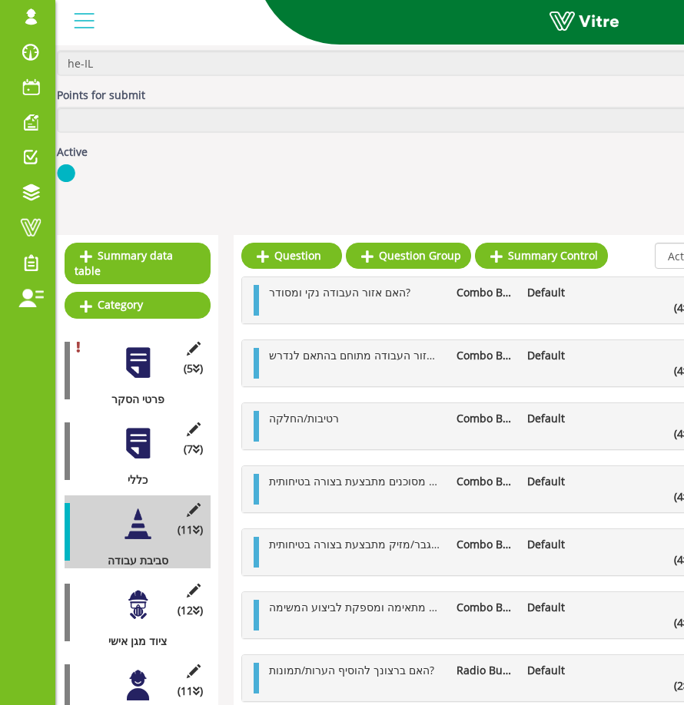
click at [144, 437] on div at bounding box center [138, 443] width 35 height 35
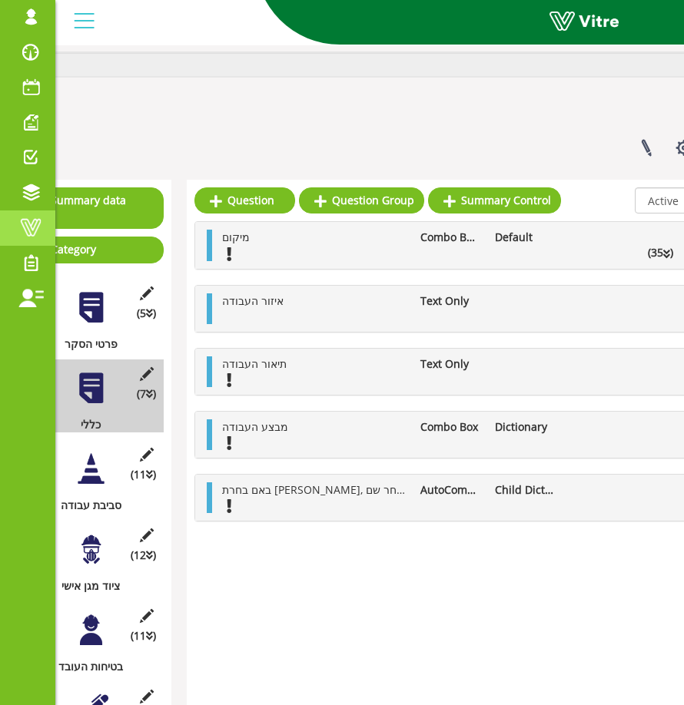
scroll to position [224, 103]
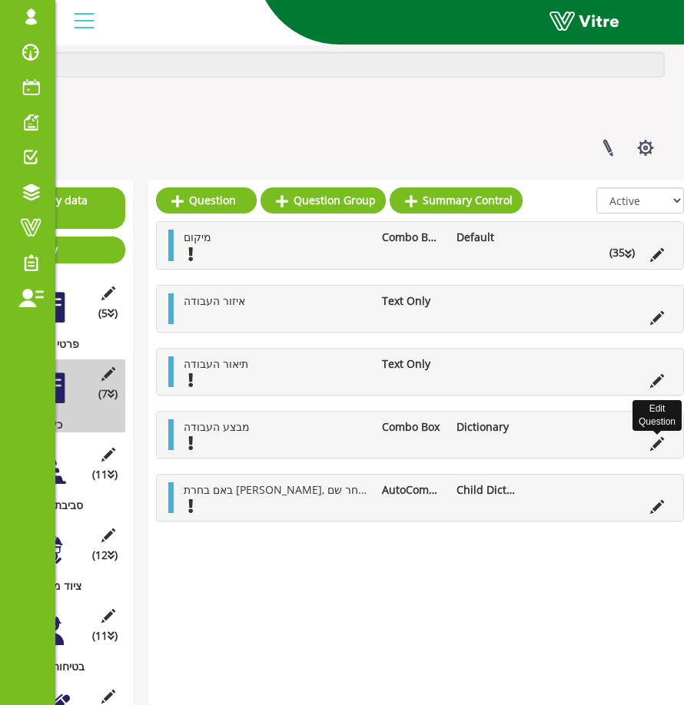
click at [479, 446] on icon at bounding box center [657, 444] width 14 height 14
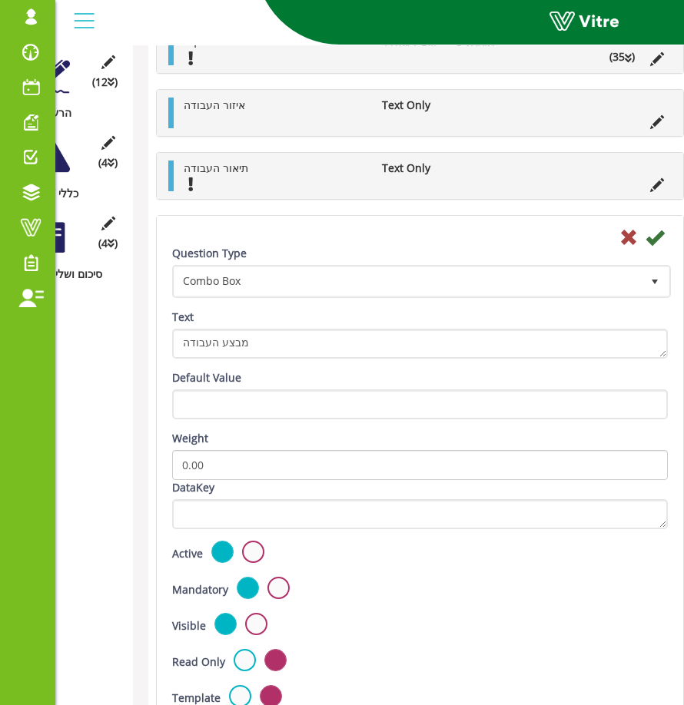
scroll to position [858, 103]
click at [479, 239] on icon at bounding box center [628, 238] width 18 height 18
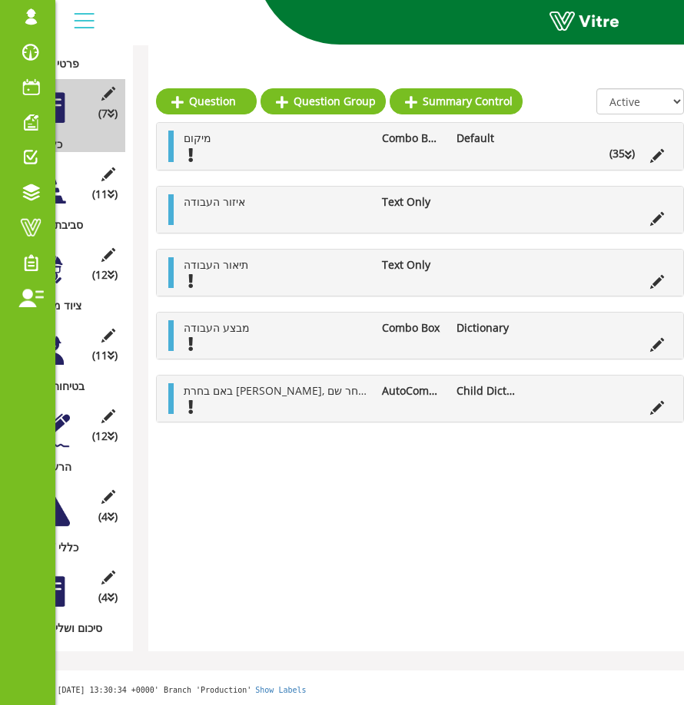
scroll to position [519, 103]
click at [479, 401] on icon at bounding box center [657, 408] width 14 height 14
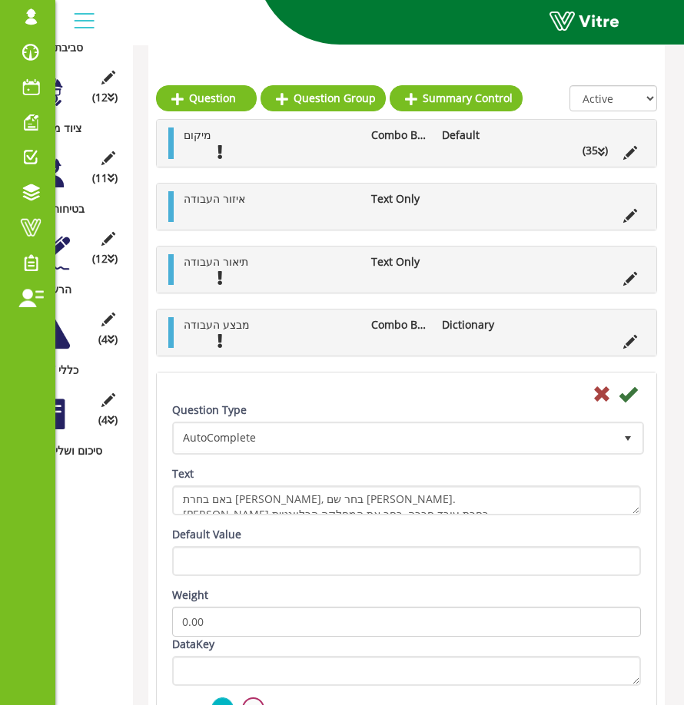
scroll to position [679, 103]
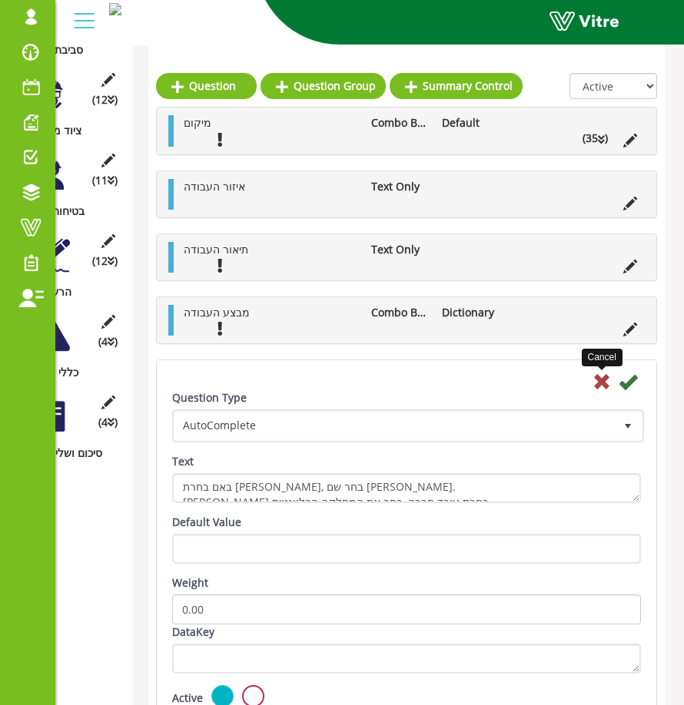
click at [479, 387] on icon at bounding box center [601, 382] width 18 height 18
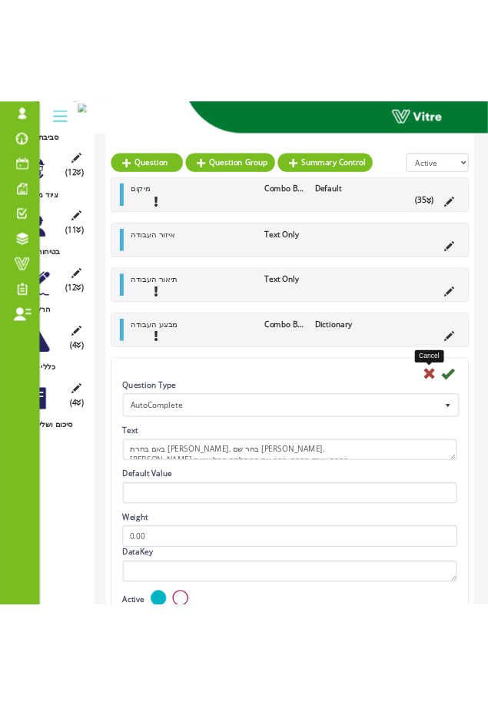
scroll to position [519, 103]
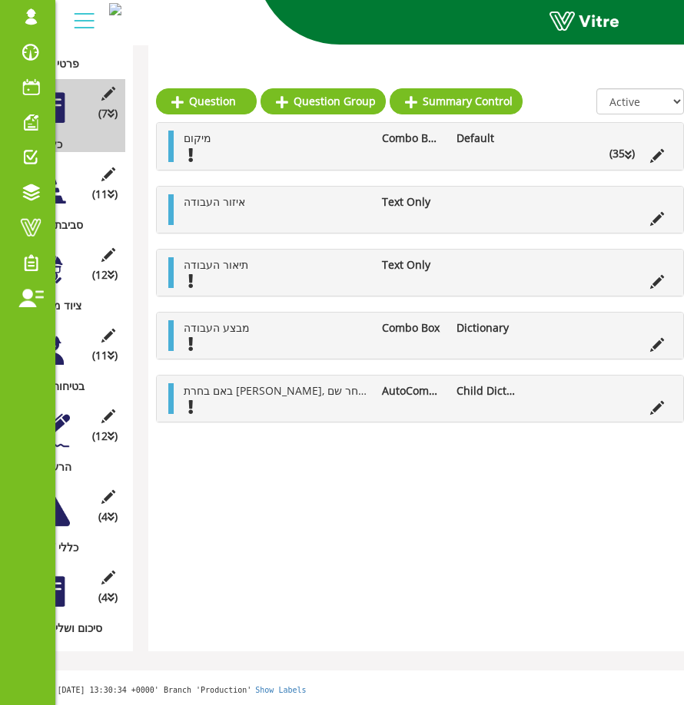
click at [277, 383] on span "באם בחרת עובד קבלן, בחר שם קבלן. באם בחרת עובד חברה, בחר את המחלקה הרלוונטית" at bounding box center [475, 390] width 582 height 15
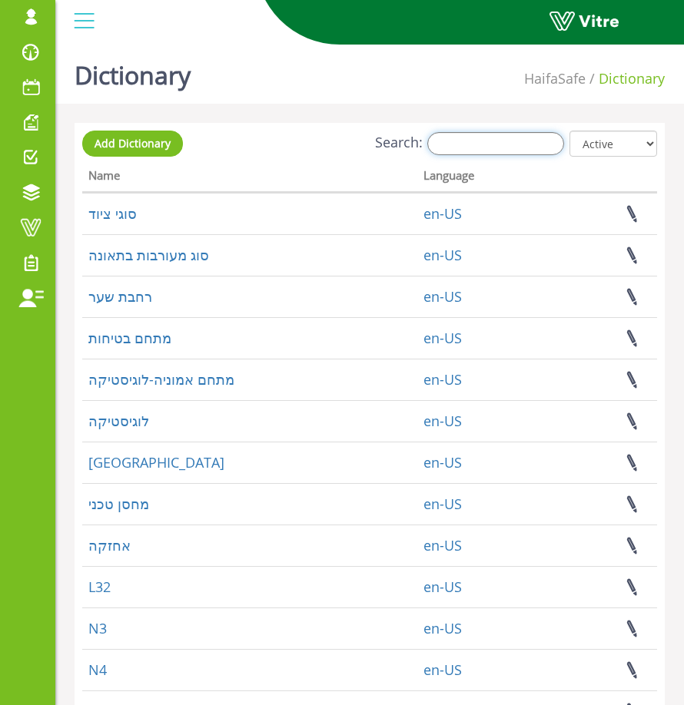
click at [511, 141] on input "Search:" at bounding box center [495, 143] width 137 height 23
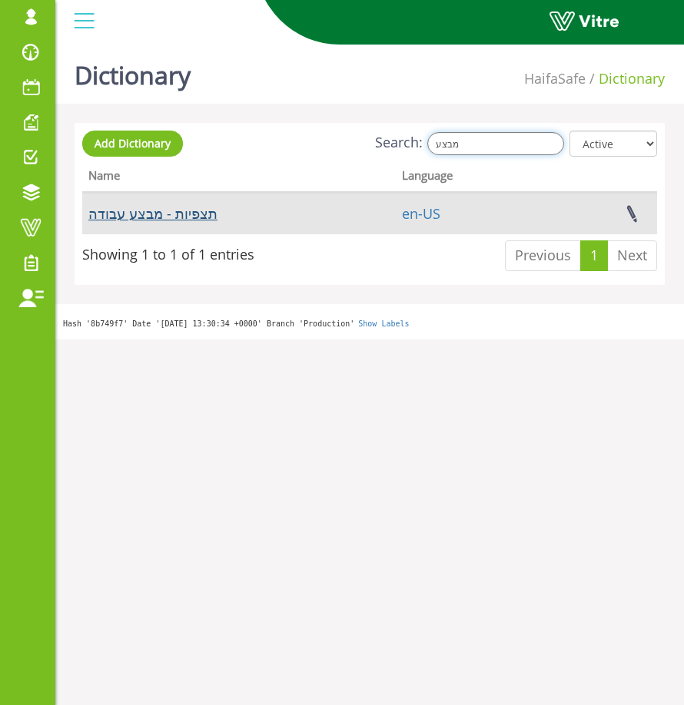
type input "מבצע"
click at [119, 214] on link "תצפיות - מבצע עבודה" at bounding box center [152, 213] width 129 height 18
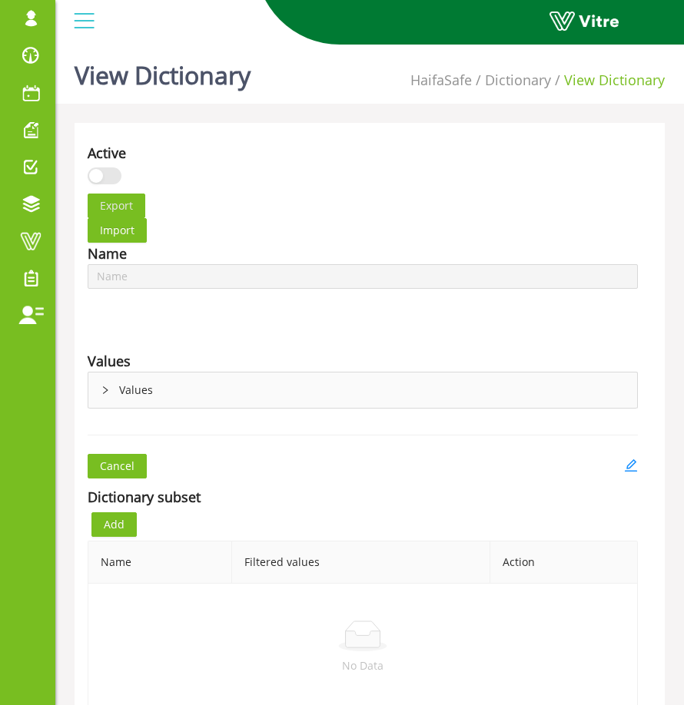
type input "תצפיות - מבצע עבודה"
click at [635, 466] on icon "edit" at bounding box center [631, 466] width 14 height 14
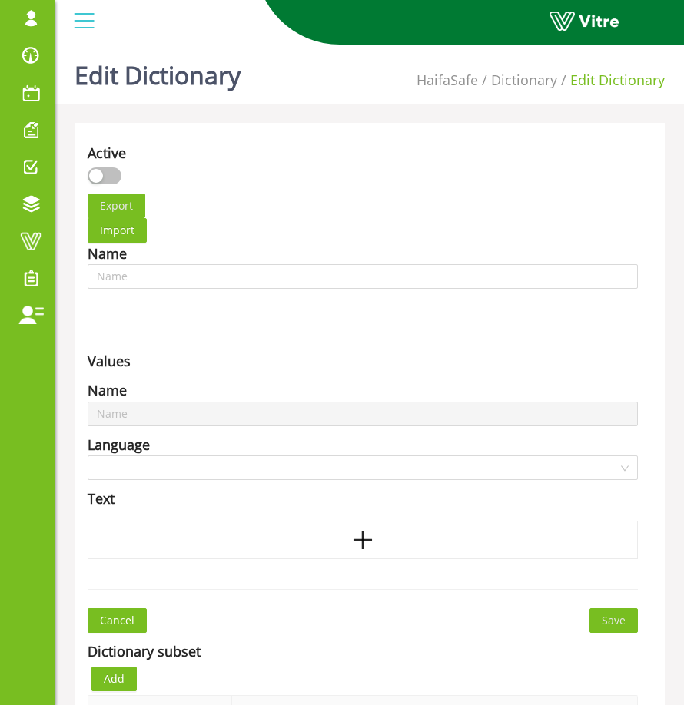
type input "תצפיות - מבצע עבודה"
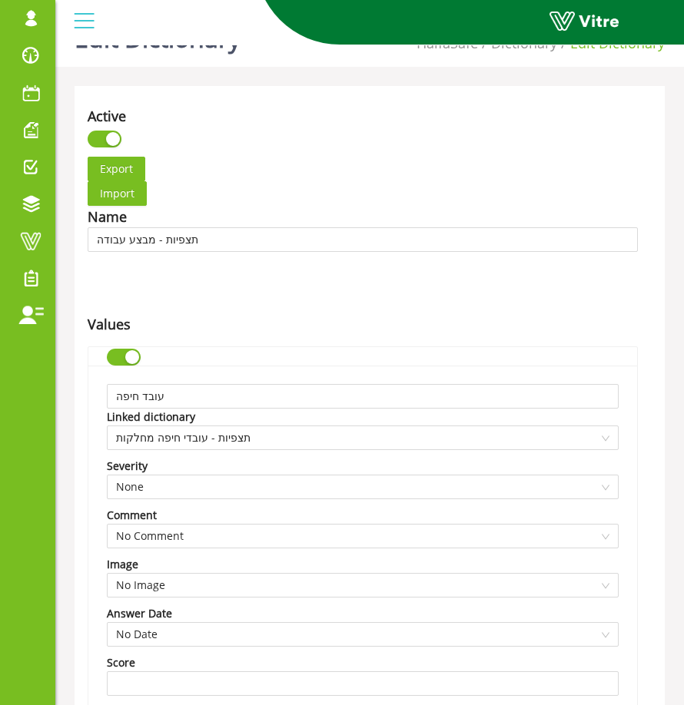
scroll to position [41, 0]
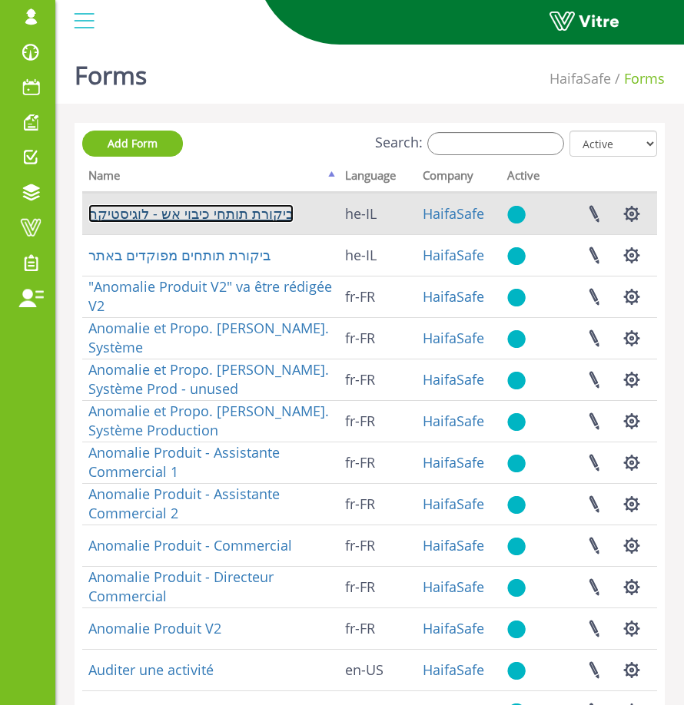
click at [186, 217] on link "ביקורת תותחי כיבוי אש - לוגיסטיקה" at bounding box center [190, 213] width 205 height 18
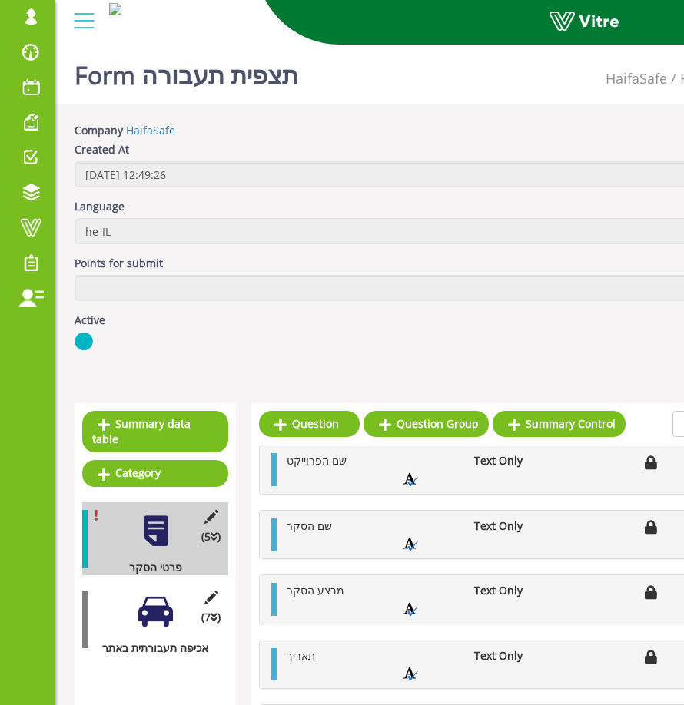
scroll to position [126, 0]
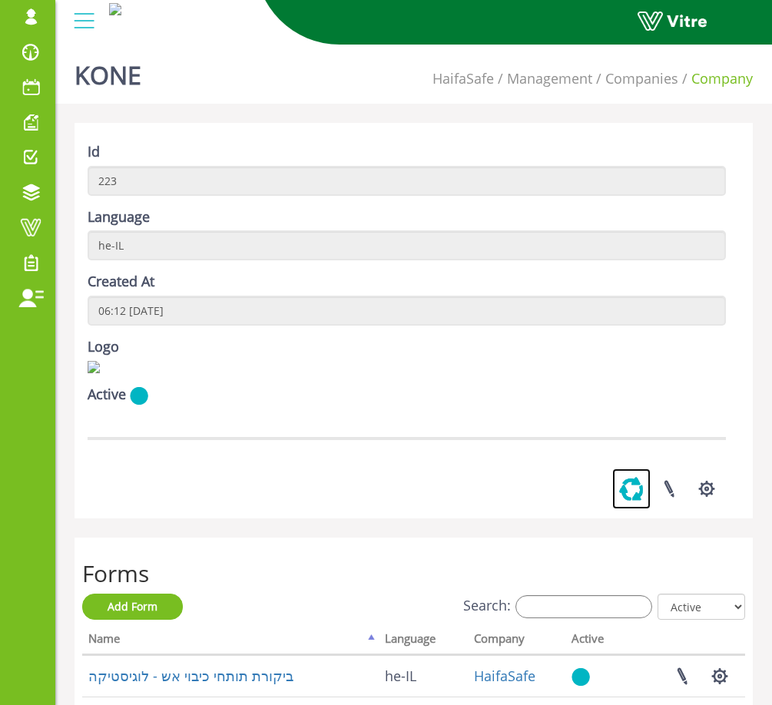
click at [631, 509] on link at bounding box center [631, 489] width 38 height 41
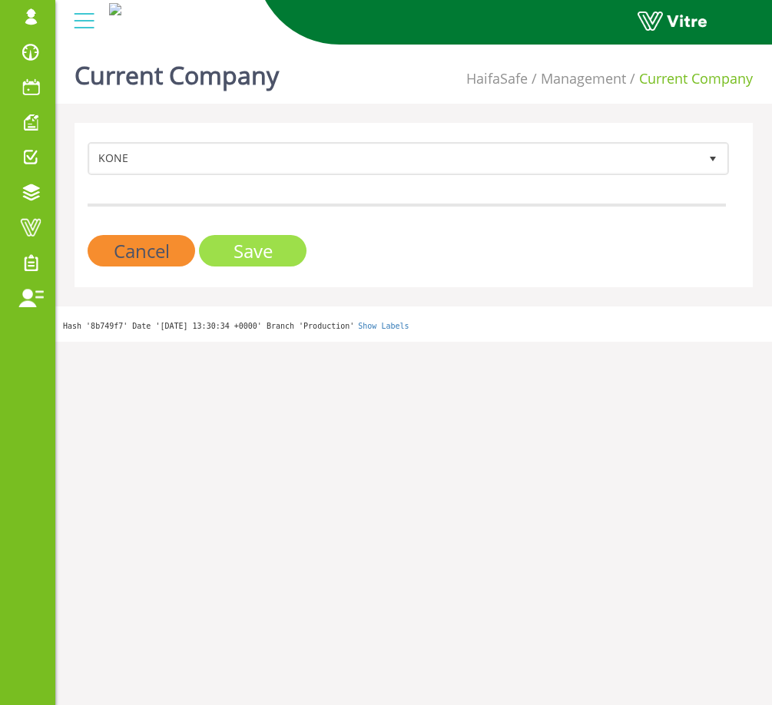
click at [236, 251] on input "Save" at bounding box center [253, 251] width 108 height 32
